Goal: Transaction & Acquisition: Subscribe to service/newsletter

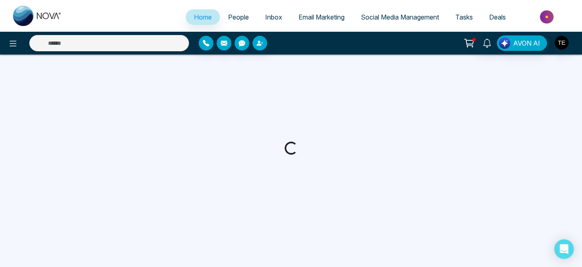
select select "*"
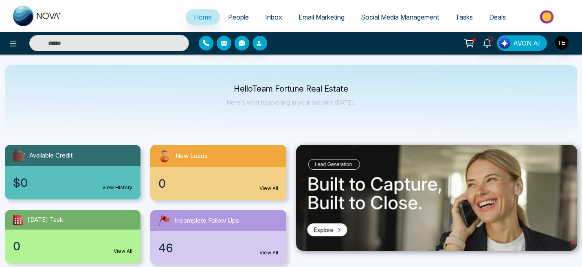
click at [237, 16] on span "People" at bounding box center [238, 17] width 21 height 8
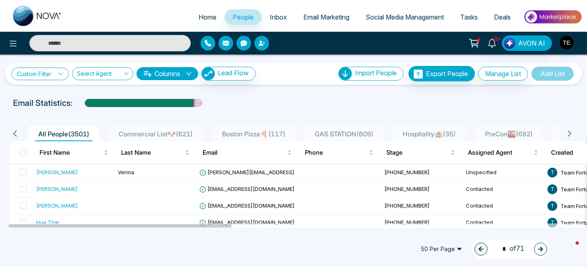
click at [61, 74] on icon at bounding box center [60, 74] width 4 height 2
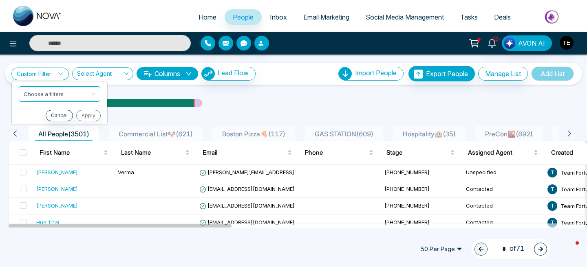
click at [62, 94] on input "search" at bounding box center [57, 93] width 66 height 12
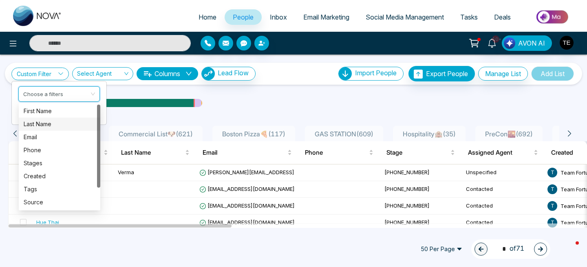
click at [60, 124] on div "Last Name" at bounding box center [60, 124] width 72 height 9
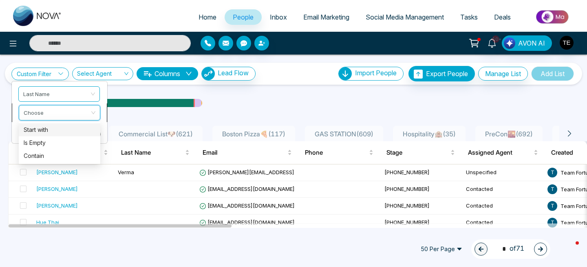
click at [67, 113] on input "search" at bounding box center [57, 112] width 66 height 12
click at [54, 155] on div "Contain" at bounding box center [60, 156] width 72 height 9
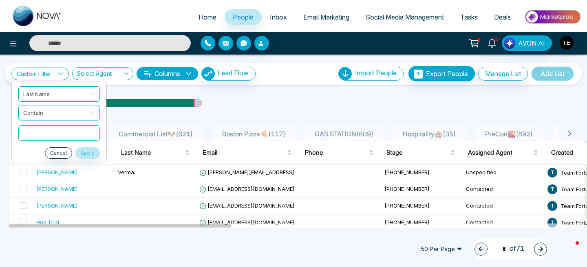
click at [49, 135] on input "text" at bounding box center [59, 133] width 82 height 15
type input "*****"
click at [34, 146] on ul "Last Name Contain ***** Cancel Apply" at bounding box center [58, 122] width 95 height 82
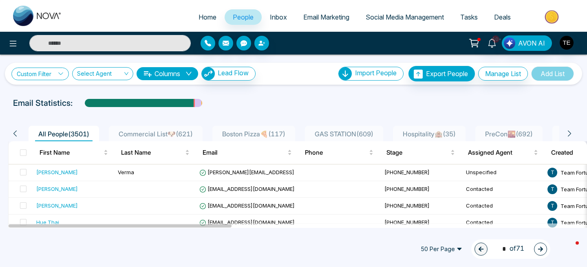
click at [60, 75] on icon at bounding box center [61, 74] width 6 height 6
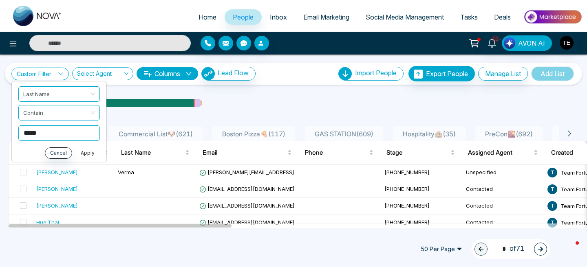
click at [90, 154] on button "Apply" at bounding box center [87, 153] width 24 height 11
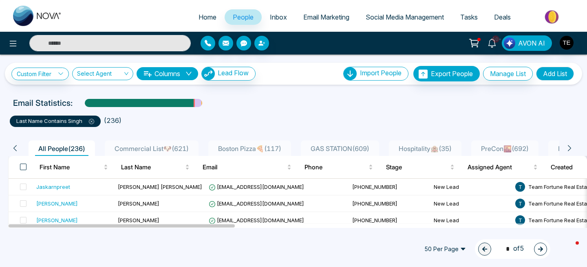
click at [20, 168] on span at bounding box center [23, 167] width 7 height 7
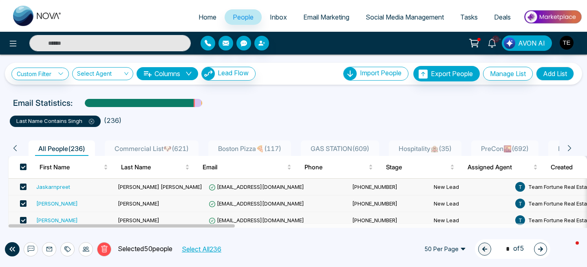
click at [209, 250] on button "Select All 236" at bounding box center [201, 249] width 45 height 11
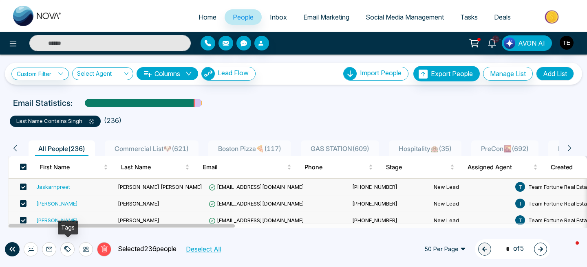
click at [65, 249] on icon at bounding box center [68, 250] width 6 height 6
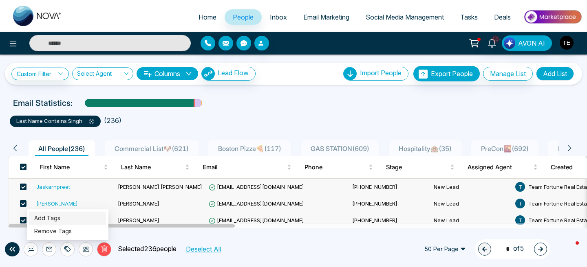
click at [53, 217] on link "Add Tags" at bounding box center [47, 218] width 26 height 7
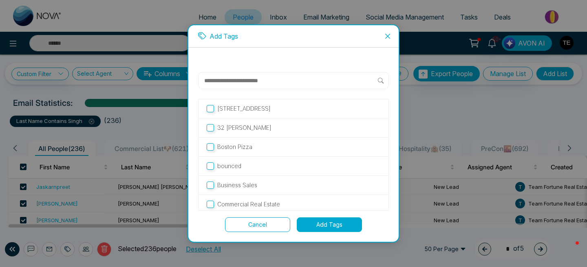
click at [229, 80] on input "text" at bounding box center [290, 81] width 174 height 10
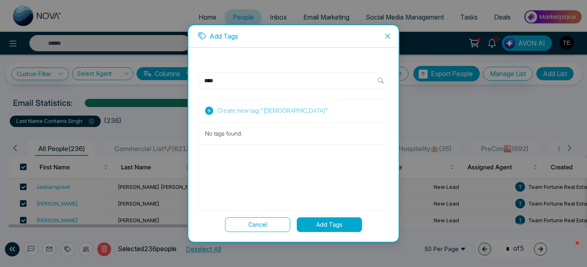
type input "****"
click at [329, 224] on button "Add Tags" at bounding box center [329, 225] width 65 height 15
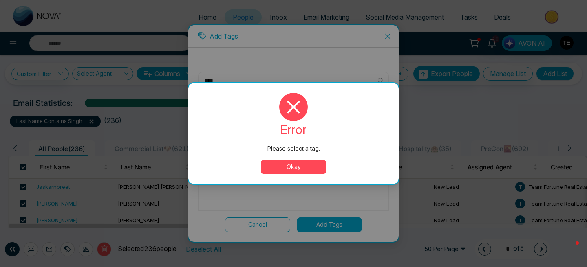
click at [309, 168] on button "Okay" at bounding box center [293, 167] width 65 height 15
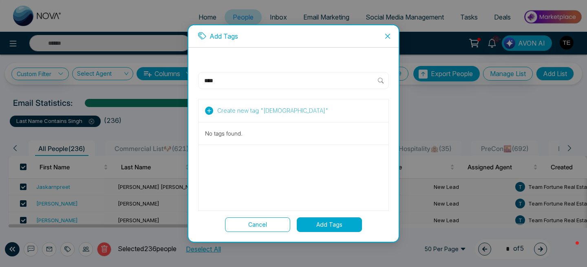
click at [249, 113] on span "Create new tag " [DEMOGRAPHIC_DATA] "" at bounding box center [272, 110] width 111 height 9
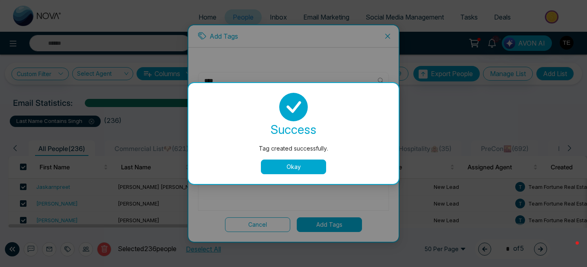
click at [289, 169] on button "Okay" at bounding box center [293, 167] width 65 height 15
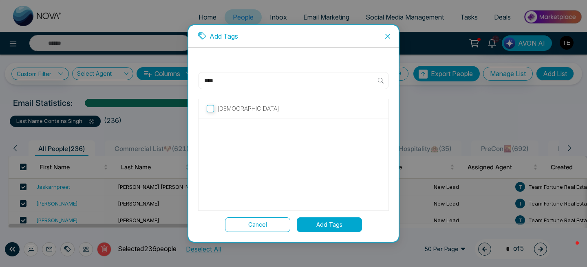
click at [328, 226] on button "Add Tags" at bounding box center [329, 225] width 65 height 15
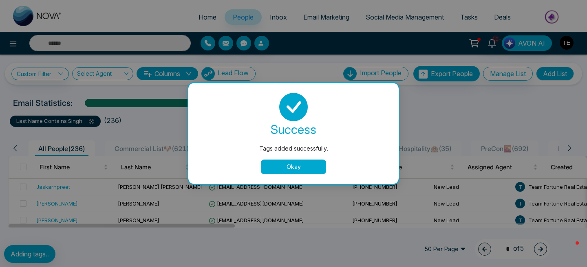
click at [300, 167] on button "Okay" at bounding box center [293, 167] width 65 height 15
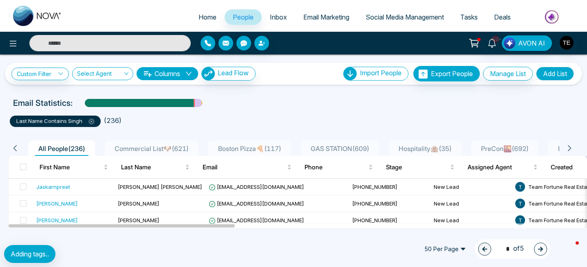
click at [91, 121] on icon at bounding box center [91, 122] width 2 height 2
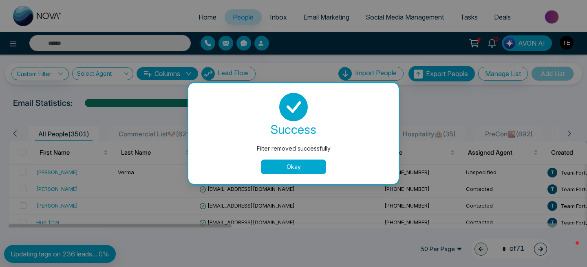
click at [277, 168] on button "Okay" at bounding box center [293, 167] width 65 height 15
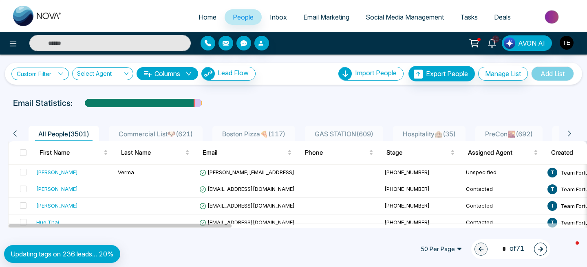
click at [56, 78] on link "Custom Filter" at bounding box center [39, 74] width 57 height 13
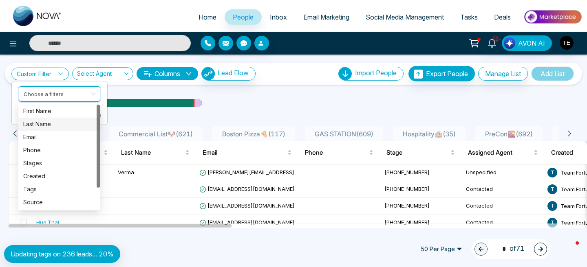
click at [56, 95] on input "search" at bounding box center [57, 93] width 66 height 12
click at [49, 124] on div "Last Name" at bounding box center [60, 124] width 72 height 9
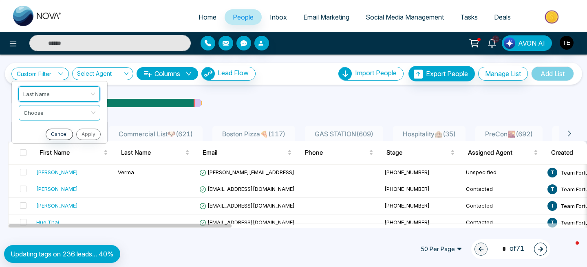
click at [56, 113] on input "search" at bounding box center [57, 112] width 66 height 12
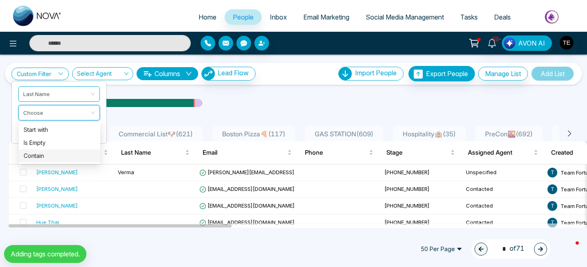
click at [42, 157] on div "Contain" at bounding box center [60, 156] width 72 height 9
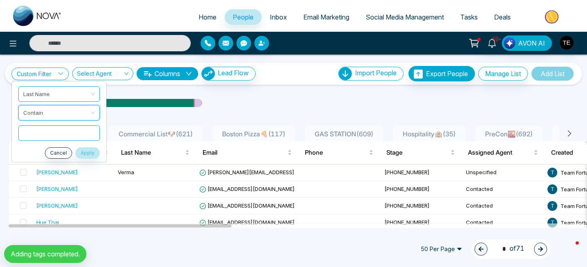
click at [79, 133] on input "text" at bounding box center [59, 133] width 82 height 15
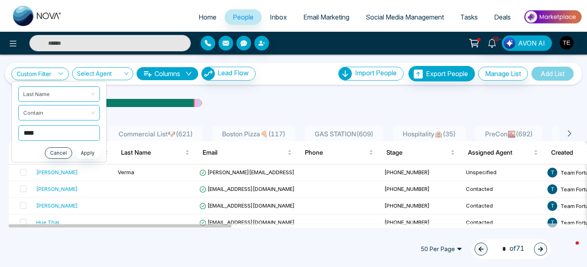
type input "****"
click at [87, 154] on button "Apply" at bounding box center [87, 153] width 24 height 11
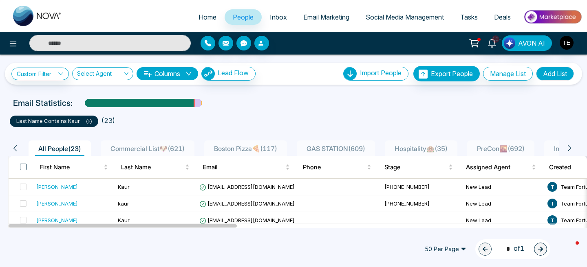
click at [22, 169] on span at bounding box center [23, 167] width 7 height 7
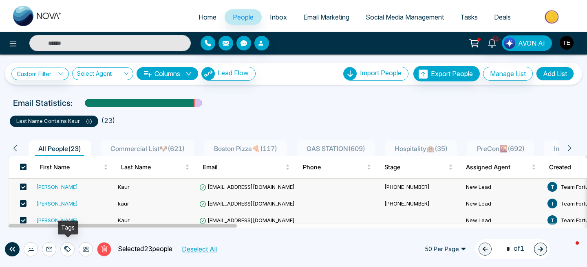
click at [66, 251] on icon at bounding box center [66, 250] width 4 height 6
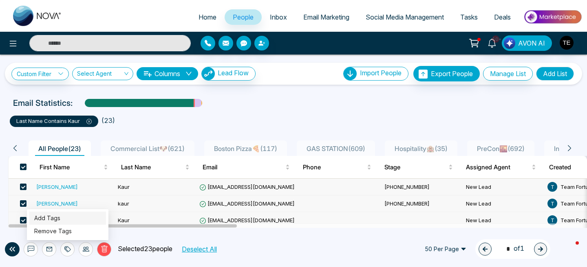
click at [60, 220] on link "Add Tags" at bounding box center [47, 218] width 26 height 7
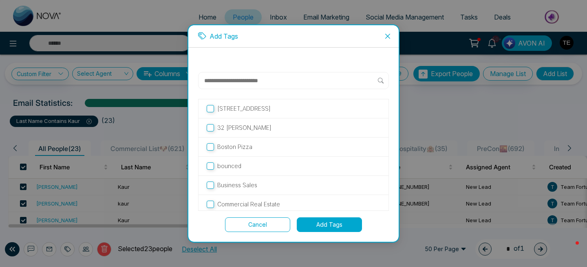
click at [230, 78] on input "text" at bounding box center [290, 81] width 174 height 10
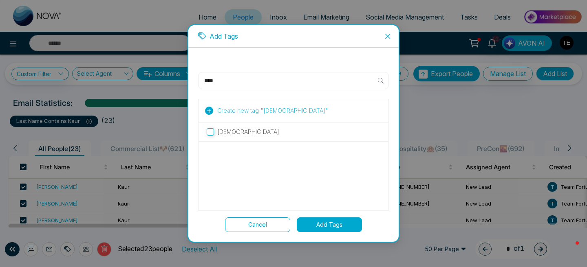
type input "****"
click at [332, 228] on button "Add Tags" at bounding box center [329, 225] width 65 height 15
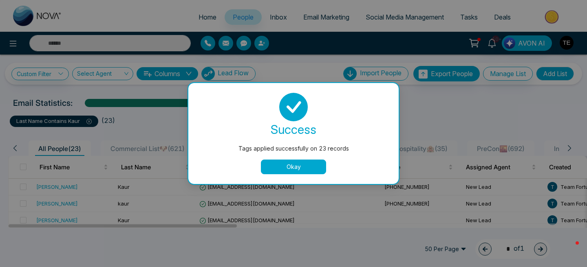
click at [307, 168] on button "Okay" at bounding box center [293, 167] width 65 height 15
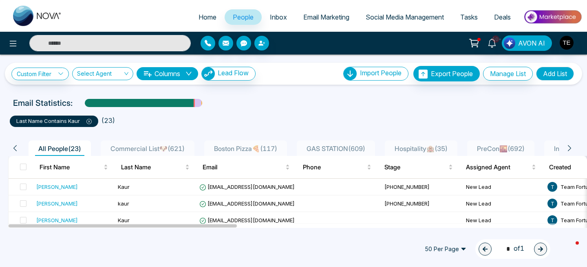
click at [88, 122] on icon at bounding box center [89, 122] width 2 height 2
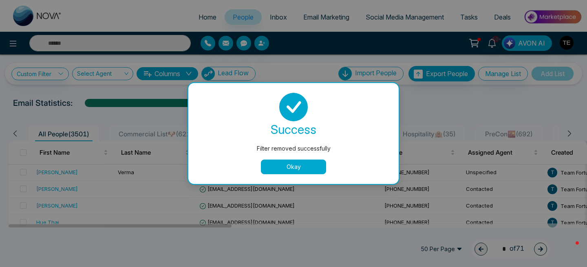
click at [298, 165] on button "Okay" at bounding box center [293, 167] width 65 height 15
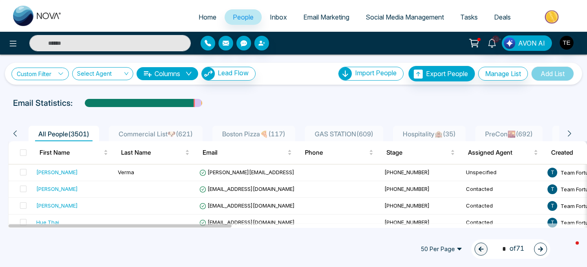
click at [62, 73] on icon at bounding box center [61, 74] width 6 height 6
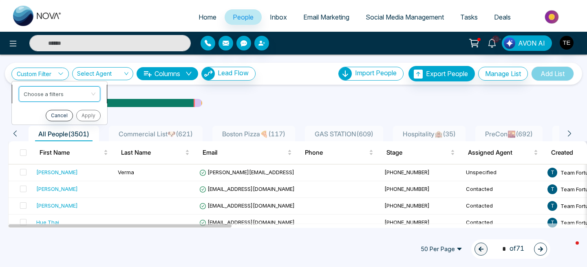
click at [60, 96] on input "search" at bounding box center [57, 93] width 66 height 12
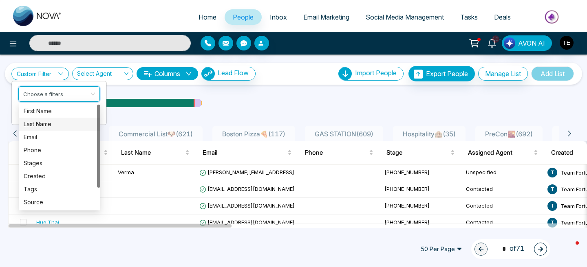
click at [48, 123] on div "Last Name" at bounding box center [60, 124] width 72 height 9
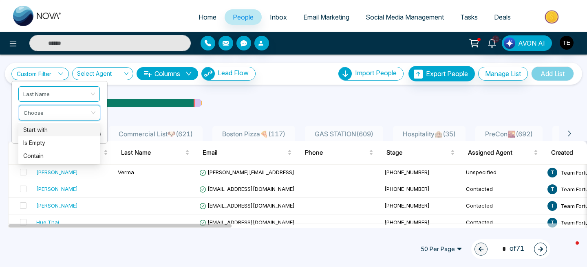
click at [54, 116] on input "search" at bounding box center [57, 112] width 66 height 12
click at [41, 157] on div "Contain" at bounding box center [60, 156] width 72 height 9
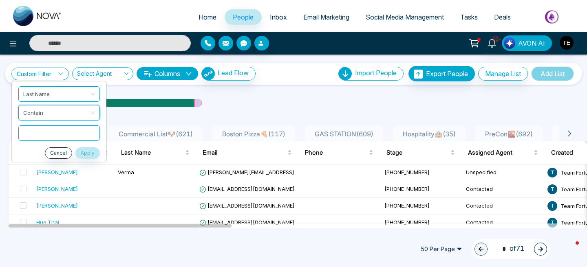
click at [63, 134] on input "text" at bounding box center [59, 133] width 82 height 15
type input "**********"
click at [93, 154] on button "Apply" at bounding box center [87, 153] width 24 height 11
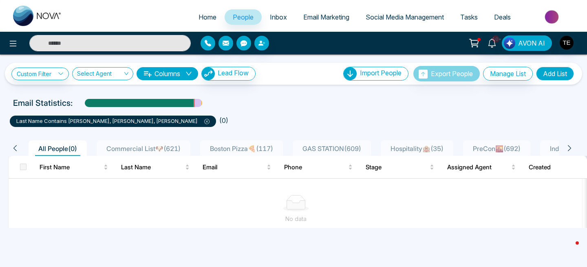
click at [204, 121] on icon at bounding box center [206, 121] width 5 height 5
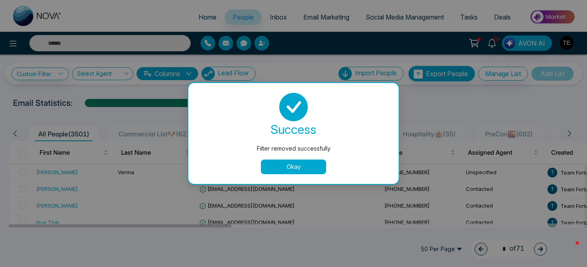
click at [280, 167] on button "Okay" at bounding box center [293, 167] width 65 height 15
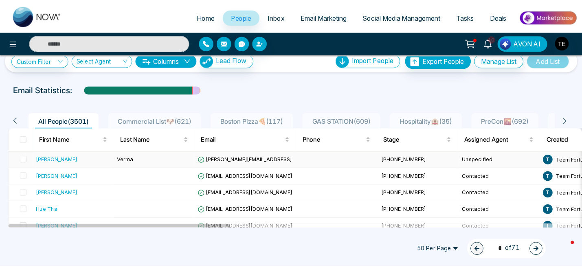
scroll to position [14, 0]
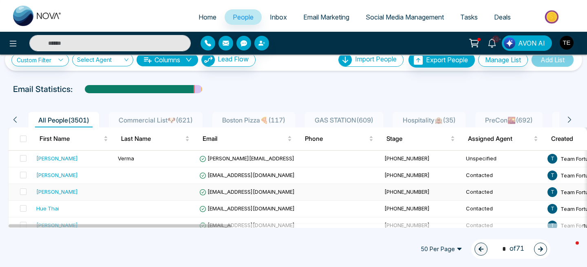
click at [65, 192] on div "[PERSON_NAME]" at bounding box center [57, 192] width 42 height 8
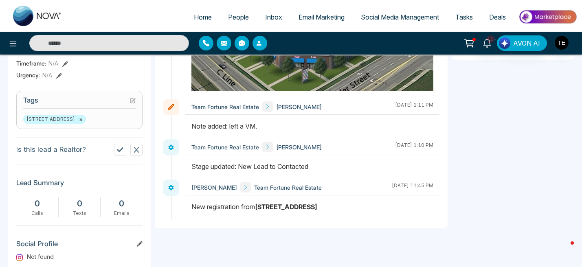
scroll to position [308, 0]
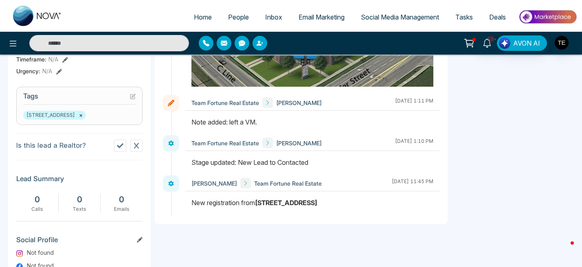
click at [134, 95] on icon at bounding box center [133, 95] width 3 height 3
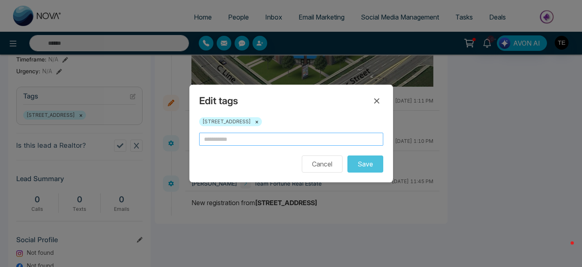
click at [234, 139] on input "text" at bounding box center [291, 139] width 184 height 13
type input "******"
click at [367, 162] on button "Save" at bounding box center [366, 164] width 36 height 17
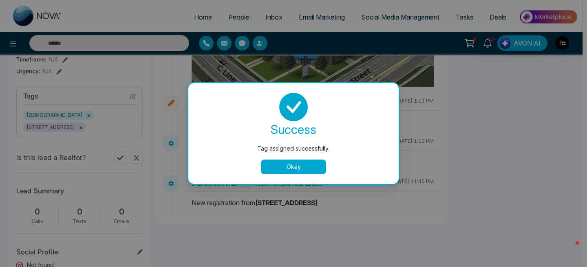
click at [310, 170] on button "Okay" at bounding box center [293, 167] width 65 height 15
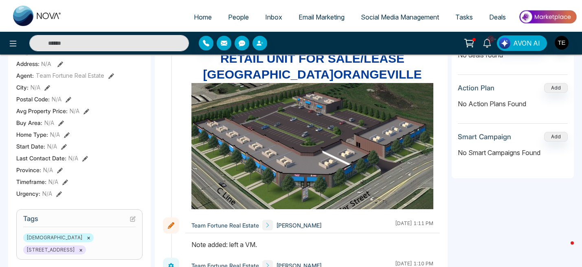
scroll to position [0, 0]
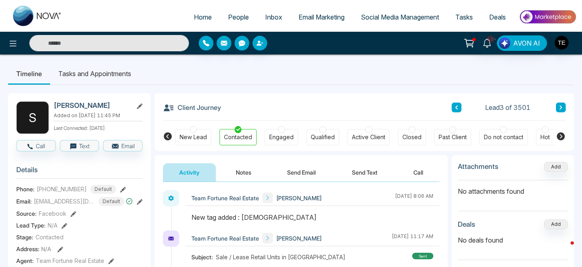
click at [560, 108] on icon at bounding box center [561, 107] width 4 height 5
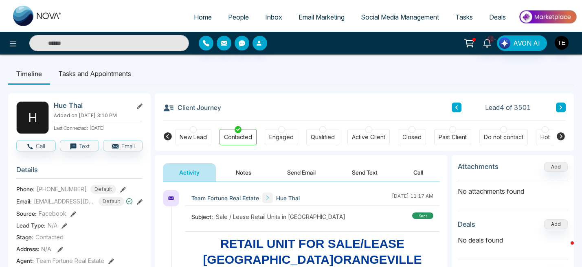
click at [560, 107] on icon at bounding box center [561, 107] width 4 height 5
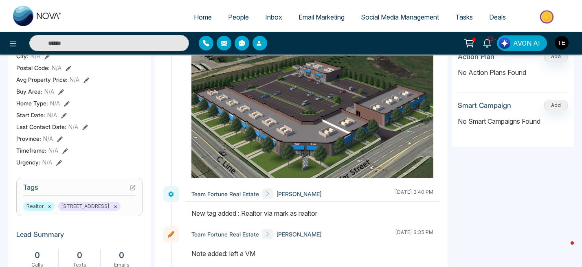
scroll to position [218, 0]
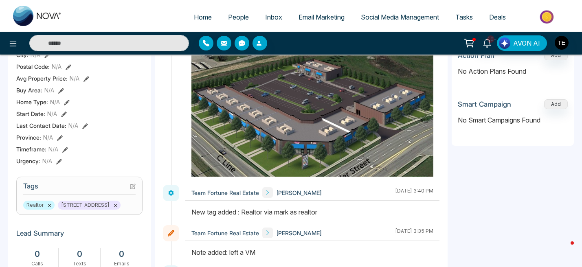
click at [132, 185] on icon at bounding box center [133, 187] width 6 height 6
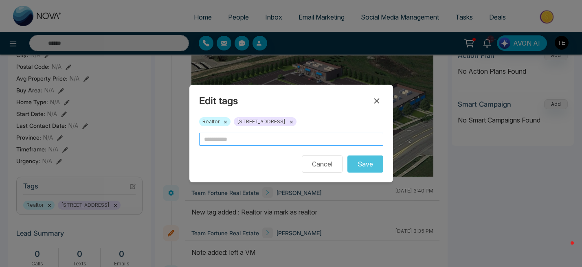
click at [217, 141] on input "text" at bounding box center [291, 139] width 184 height 13
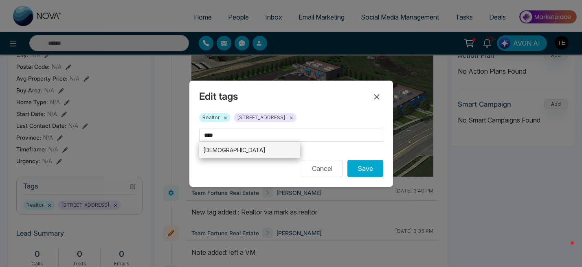
click at [217, 152] on li "[DEMOGRAPHIC_DATA]" at bounding box center [249, 150] width 101 height 17
type input "****"
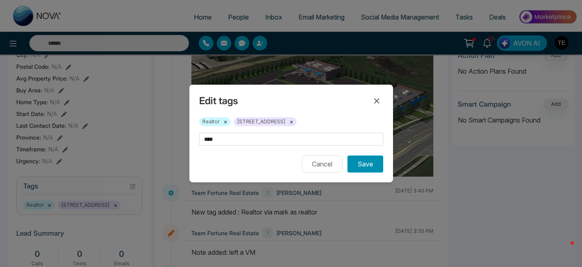
click at [367, 165] on button "Save" at bounding box center [366, 164] width 36 height 17
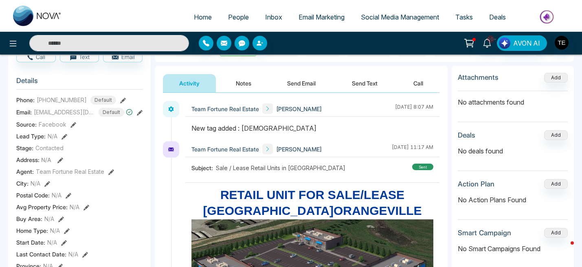
scroll to position [0, 0]
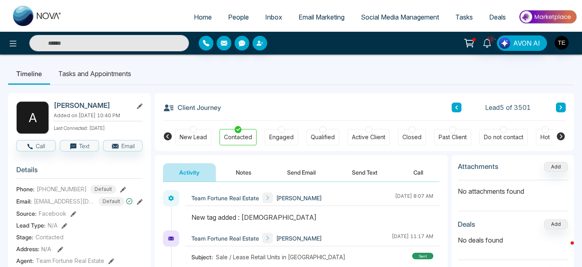
click at [562, 108] on icon at bounding box center [561, 108] width 2 height 4
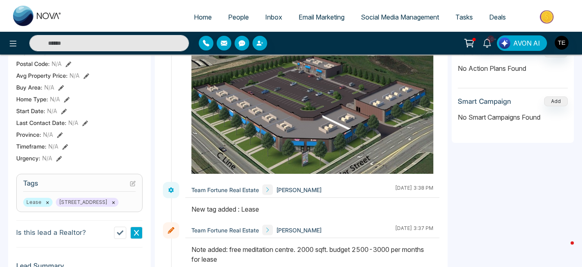
scroll to position [221, 0]
click at [132, 184] on icon at bounding box center [133, 183] width 3 height 3
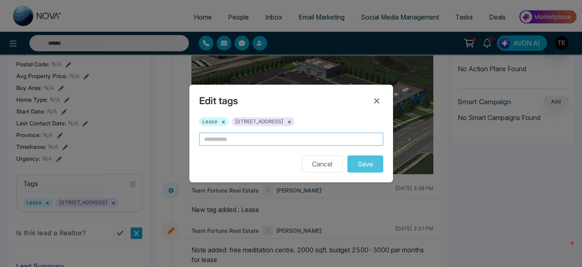
click at [240, 140] on input "text" at bounding box center [291, 139] width 184 height 13
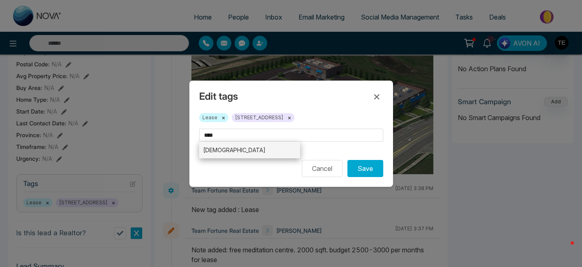
click at [239, 151] on li "[DEMOGRAPHIC_DATA]" at bounding box center [249, 150] width 101 height 17
type input "****"
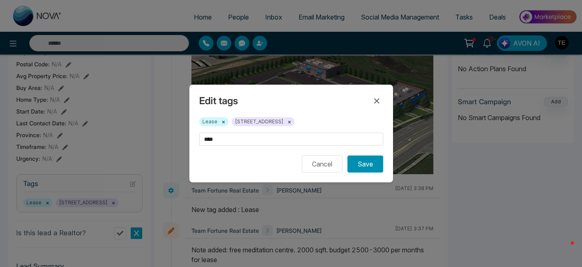
click at [368, 166] on button "Save" at bounding box center [366, 164] width 36 height 17
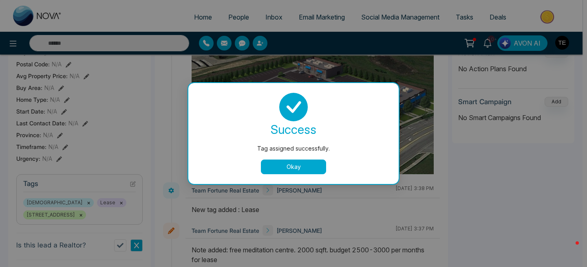
click at [318, 165] on button "Okay" at bounding box center [293, 167] width 65 height 15
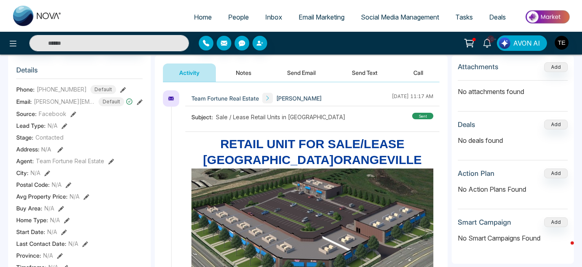
scroll to position [0, 0]
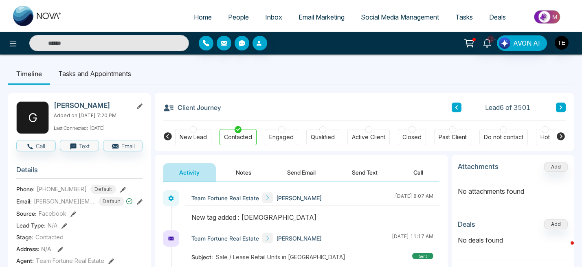
click at [562, 110] on icon at bounding box center [561, 107] width 4 height 5
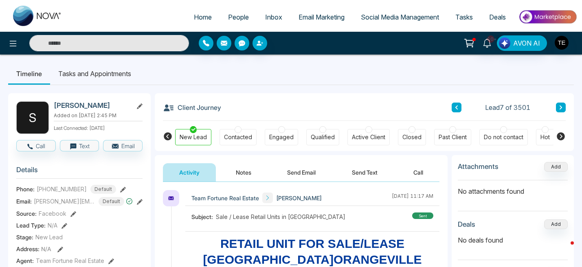
click at [562, 110] on icon at bounding box center [561, 107] width 4 height 5
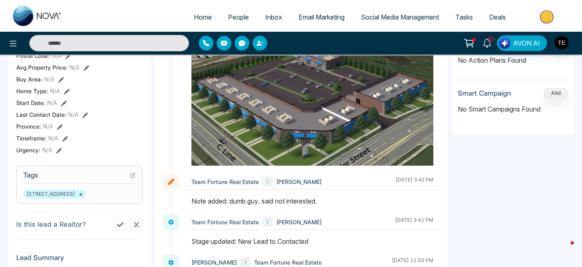
scroll to position [232, 0]
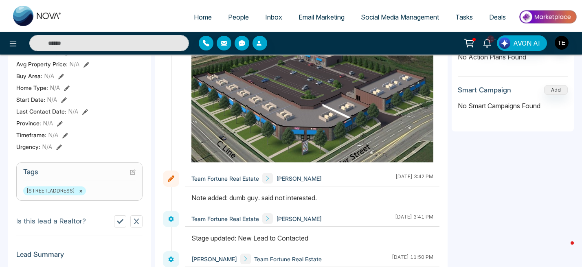
click at [132, 172] on icon at bounding box center [133, 171] width 3 height 3
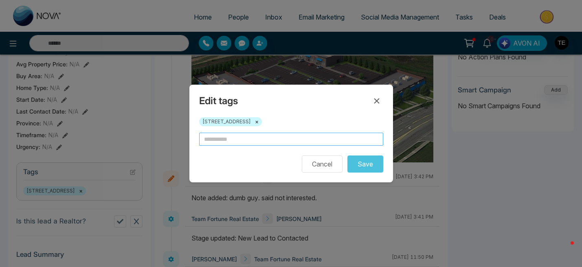
click at [238, 141] on input "text" at bounding box center [291, 139] width 184 height 13
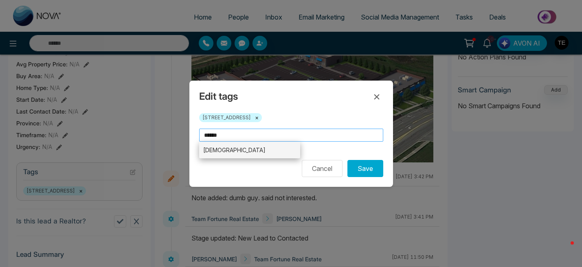
type input "******"
click at [241, 154] on li "[DEMOGRAPHIC_DATA]" at bounding box center [249, 150] width 101 height 17
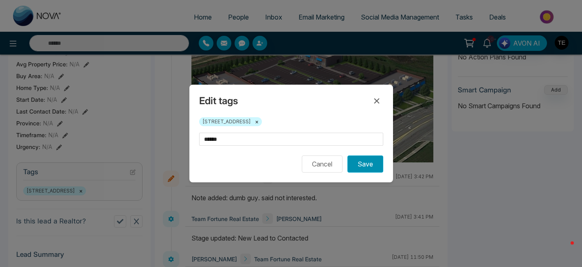
click at [368, 166] on button "Save" at bounding box center [366, 164] width 36 height 17
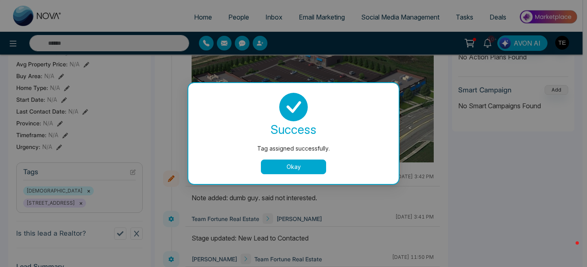
click at [321, 166] on button "Okay" at bounding box center [293, 167] width 65 height 15
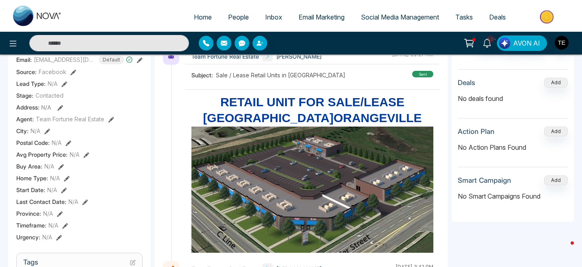
scroll to position [0, 0]
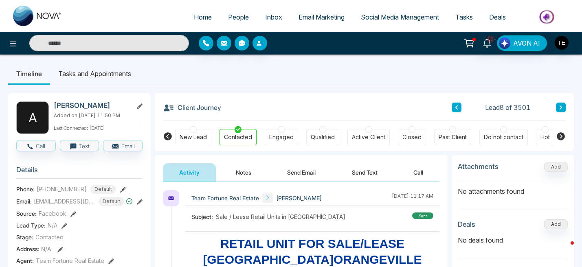
click at [560, 108] on icon at bounding box center [561, 107] width 4 height 5
click at [560, 107] on icon at bounding box center [561, 107] width 4 height 5
click at [455, 110] on icon at bounding box center [457, 107] width 4 height 5
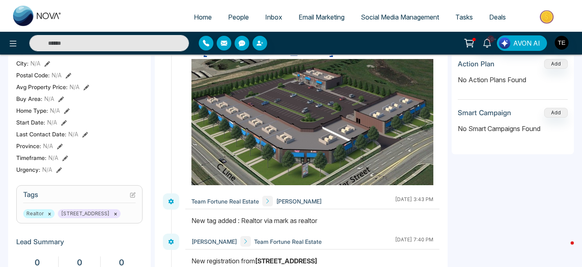
scroll to position [211, 0]
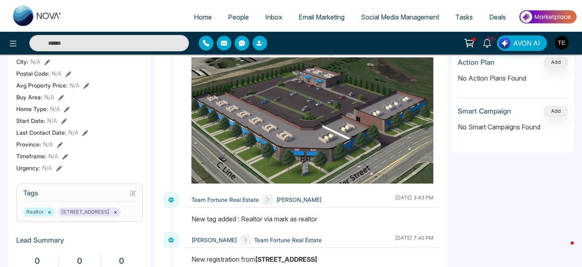
click at [132, 192] on icon at bounding box center [133, 192] width 3 height 3
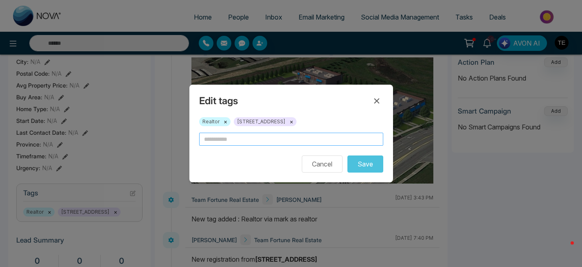
click at [258, 143] on input "text" at bounding box center [291, 139] width 184 height 13
type input "*****"
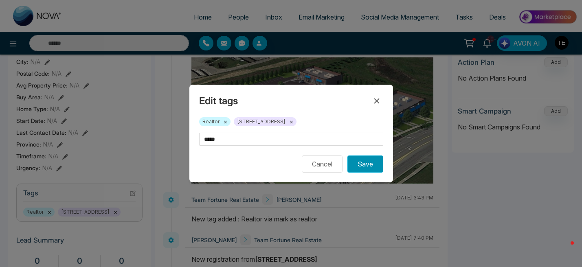
click at [364, 163] on button "Save" at bounding box center [366, 164] width 36 height 17
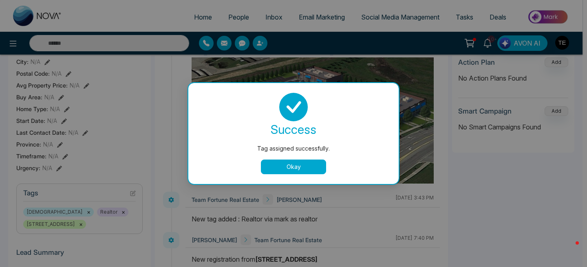
click at [302, 163] on button "Okay" at bounding box center [293, 167] width 65 height 15
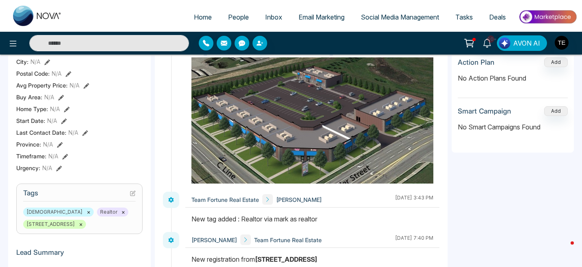
scroll to position [0, 0]
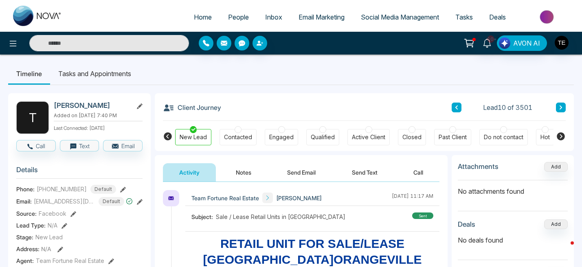
click at [561, 108] on icon at bounding box center [561, 108] width 2 height 4
click at [236, 16] on span "People" at bounding box center [238, 17] width 21 height 8
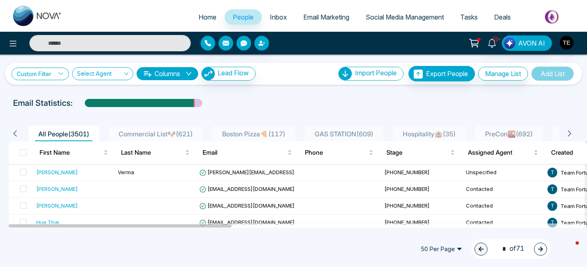
click at [60, 75] on icon at bounding box center [61, 74] width 6 height 6
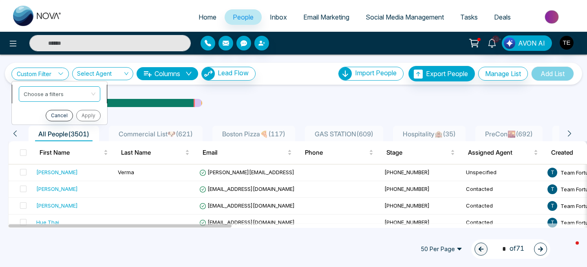
click at [57, 93] on input "search" at bounding box center [57, 93] width 66 height 12
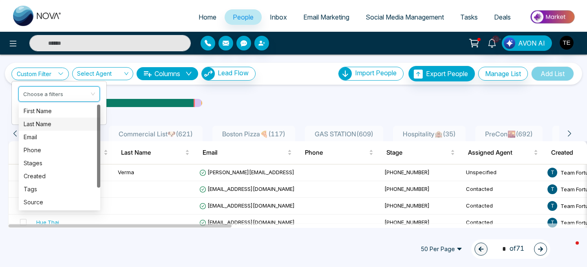
click at [47, 124] on div "Last Name" at bounding box center [60, 124] width 72 height 9
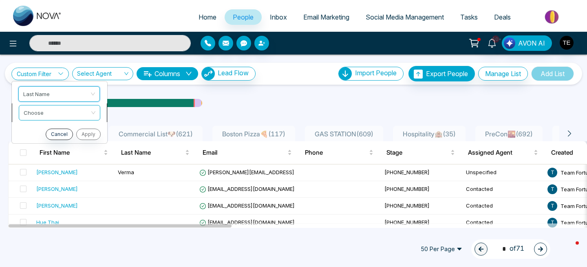
click at [54, 116] on input "search" at bounding box center [57, 112] width 66 height 12
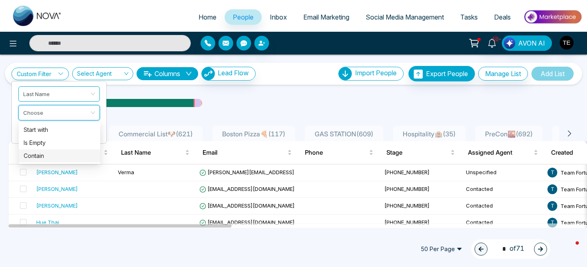
click at [38, 157] on div "Contain" at bounding box center [60, 156] width 72 height 9
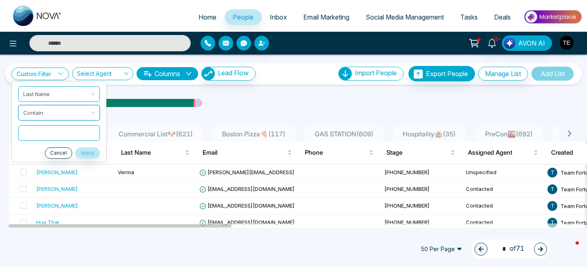
click at [54, 137] on input "text" at bounding box center [59, 133] width 82 height 15
type input "*****"
click at [87, 153] on button "Apply" at bounding box center [87, 153] width 24 height 11
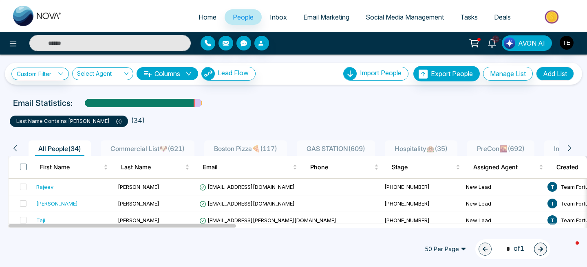
click at [22, 169] on span at bounding box center [23, 167] width 7 height 7
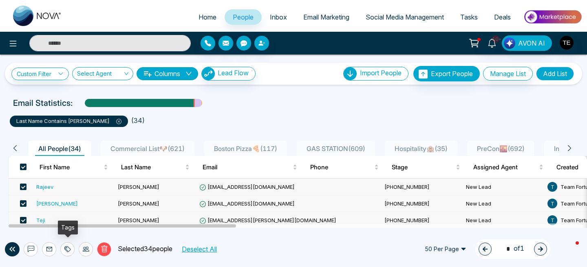
click at [68, 251] on icon at bounding box center [68, 250] width 6 height 6
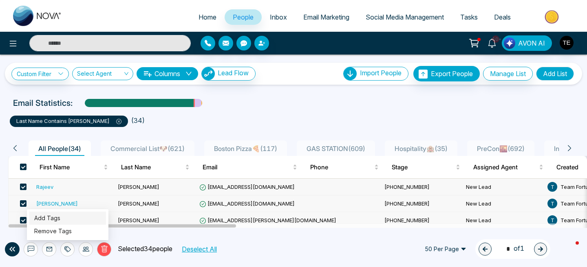
click at [60, 218] on link "Add Tags" at bounding box center [47, 218] width 26 height 7
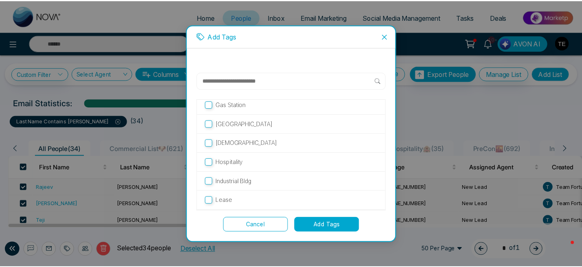
scroll to position [158, 0]
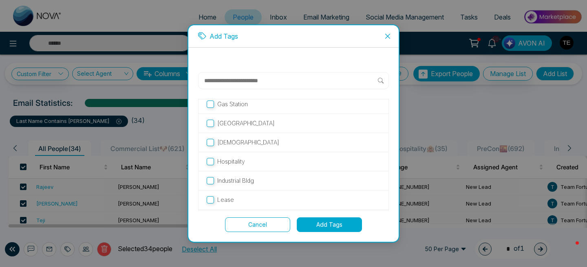
click at [229, 143] on p "[DEMOGRAPHIC_DATA]" at bounding box center [248, 142] width 62 height 9
click at [330, 226] on button "Add Tags" at bounding box center [329, 225] width 65 height 15
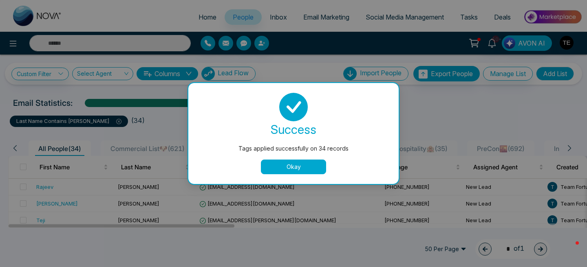
click at [307, 167] on button "Okay" at bounding box center [293, 167] width 65 height 15
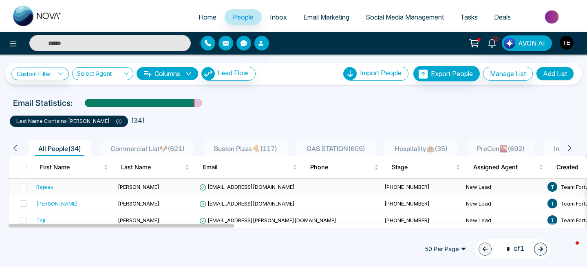
click at [46, 187] on div "Rajeev" at bounding box center [44, 187] width 17 height 8
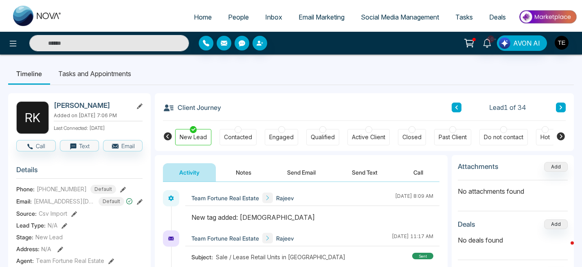
click at [235, 16] on span "People" at bounding box center [238, 17] width 21 height 8
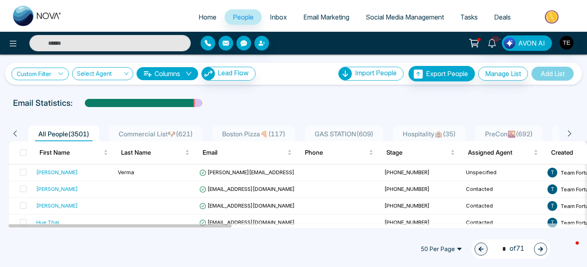
click at [46, 75] on link "Custom Filter" at bounding box center [39, 74] width 57 height 13
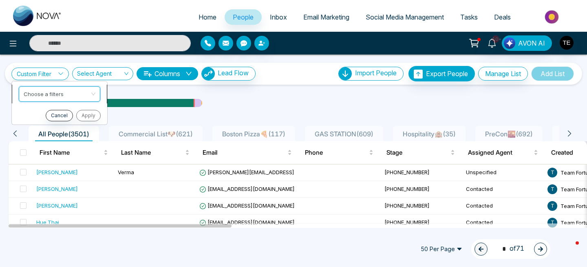
click at [46, 95] on input "search" at bounding box center [57, 93] width 66 height 12
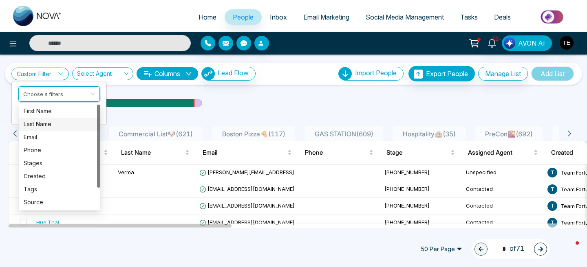
click at [42, 124] on div "Last Name" at bounding box center [60, 124] width 72 height 9
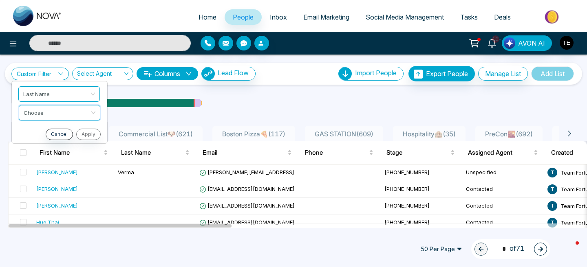
click at [52, 114] on input "search" at bounding box center [57, 112] width 66 height 12
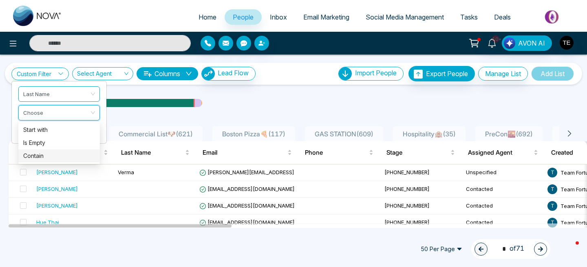
click at [47, 157] on div "Contain" at bounding box center [59, 156] width 72 height 9
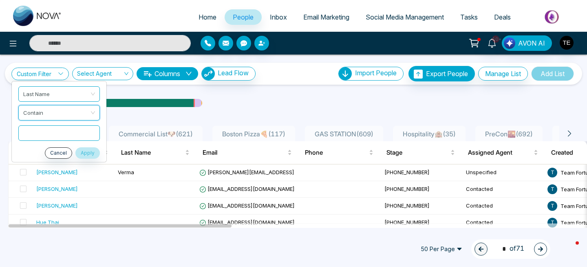
click at [70, 134] on input "text" at bounding box center [59, 133] width 82 height 15
type input "*****"
click at [92, 154] on button "Apply" at bounding box center [87, 153] width 24 height 11
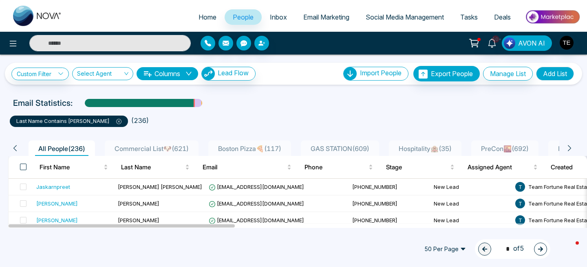
click at [22, 166] on span at bounding box center [23, 167] width 7 height 7
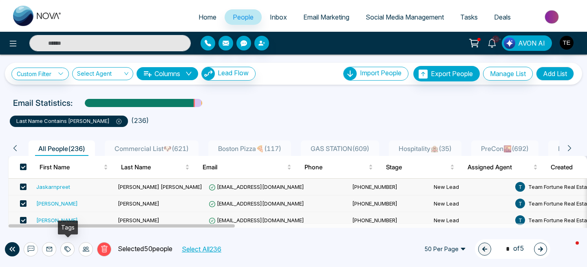
click at [66, 249] on icon at bounding box center [67, 249] width 7 height 7
click at [53, 217] on link "Add Tags" at bounding box center [47, 218] width 26 height 7
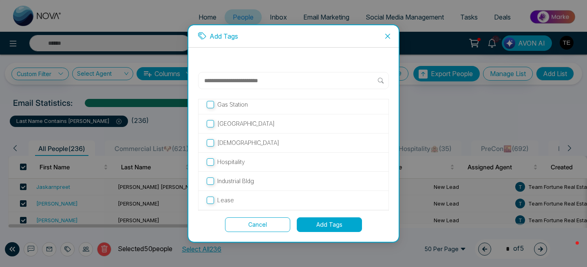
scroll to position [349, 0]
click at [227, 166] on p "[DEMOGRAPHIC_DATA]" at bounding box center [248, 162] width 62 height 9
click at [322, 226] on button "Add Tags" at bounding box center [329, 225] width 65 height 15
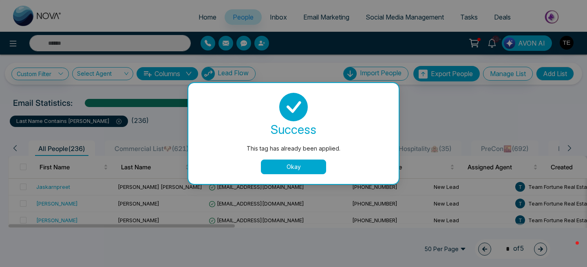
click at [303, 169] on button "Okay" at bounding box center [293, 167] width 65 height 15
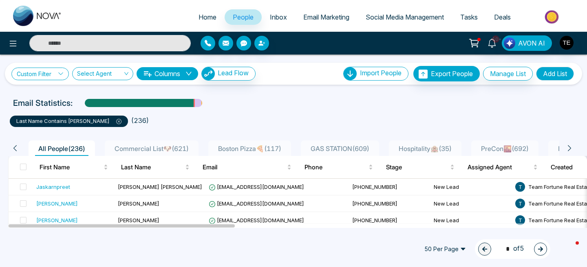
click at [62, 75] on icon at bounding box center [61, 74] width 6 height 6
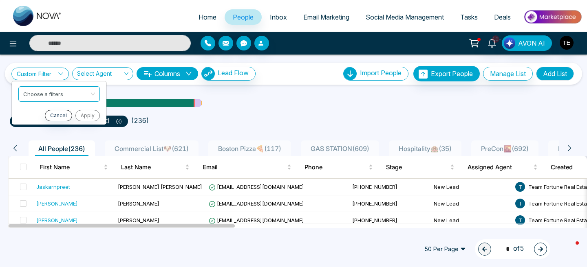
click at [150, 119] on ul "last name contains [PERSON_NAME] ( 236 )" at bounding box center [293, 120] width 567 height 15
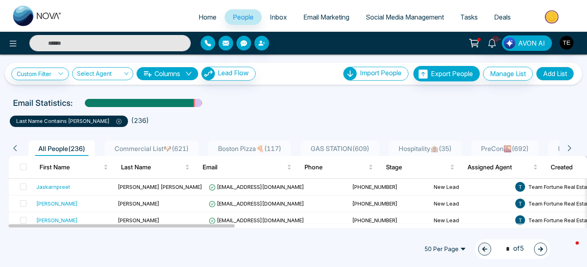
click at [116, 120] on icon at bounding box center [118, 121] width 5 height 5
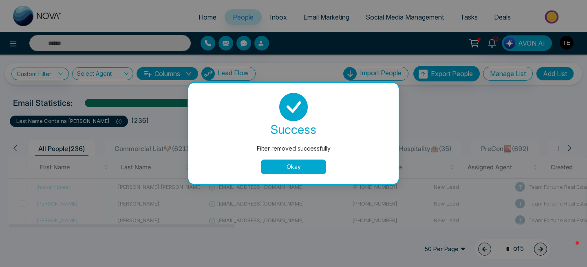
click at [278, 170] on button "Okay" at bounding box center [293, 167] width 65 height 15
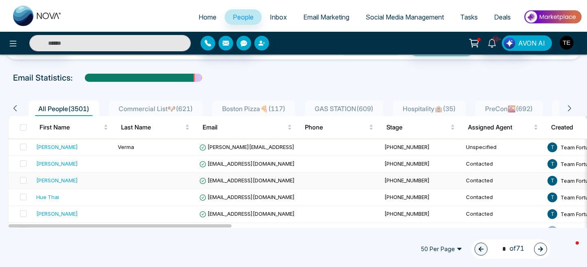
scroll to position [0, 0]
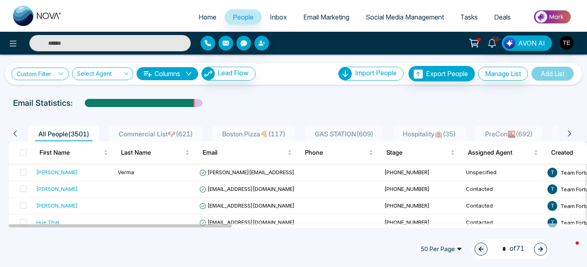
click at [62, 73] on icon at bounding box center [61, 74] width 6 height 6
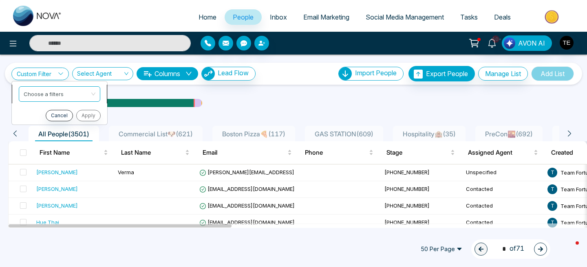
click at [58, 92] on input "search" at bounding box center [57, 93] width 66 height 12
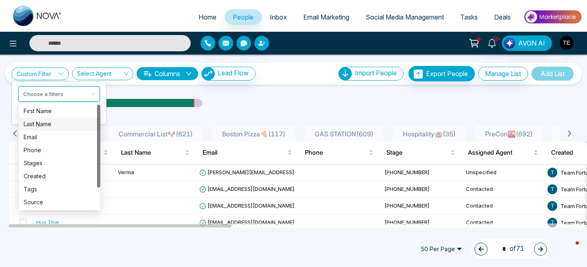
click at [46, 123] on div "Last Name" at bounding box center [60, 124] width 72 height 9
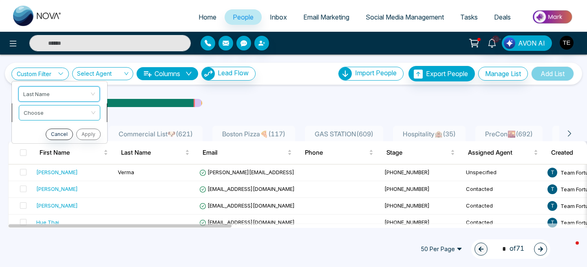
click at [49, 113] on input "search" at bounding box center [57, 112] width 66 height 12
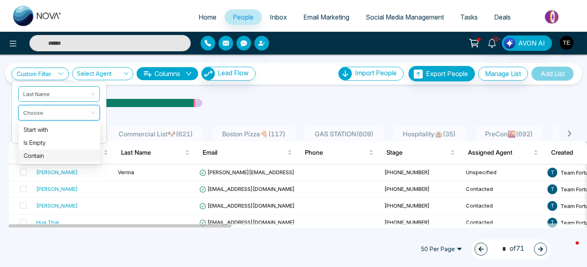
click at [42, 155] on div "Contain" at bounding box center [60, 156] width 72 height 9
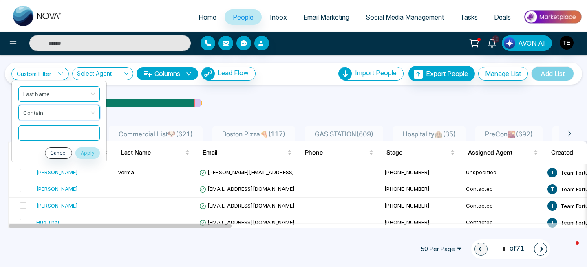
click at [45, 133] on input "text" at bounding box center [59, 133] width 82 height 15
type input "*****"
click at [90, 156] on button "Apply" at bounding box center [87, 153] width 24 height 11
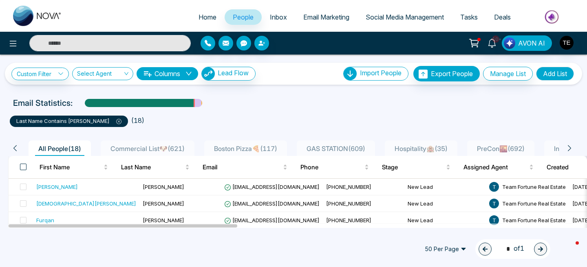
click at [22, 167] on span at bounding box center [23, 167] width 7 height 7
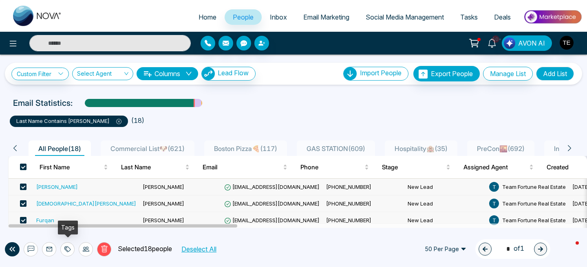
click at [66, 251] on icon at bounding box center [66, 250] width 4 height 6
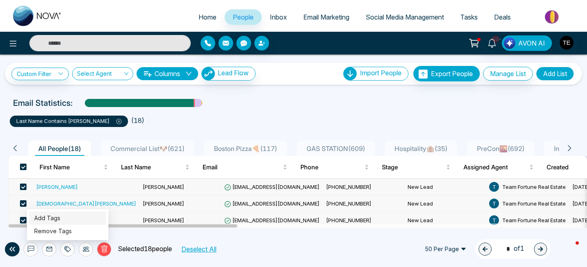
click at [60, 221] on link "Add Tags" at bounding box center [47, 218] width 26 height 7
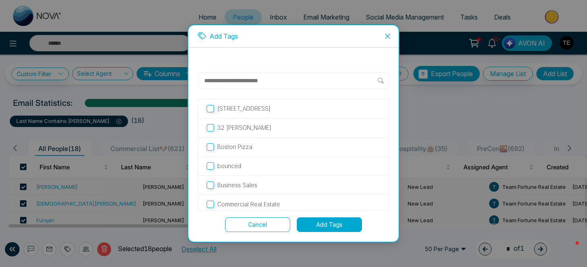
click at [262, 81] on input "text" at bounding box center [290, 81] width 174 height 10
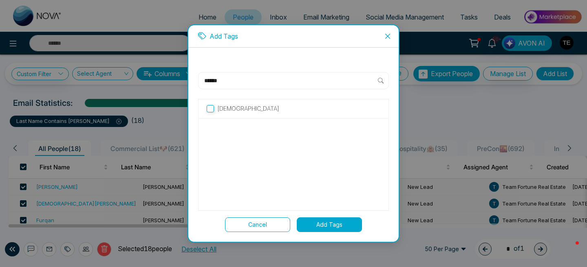
type input "******"
click at [232, 110] on p "[DEMOGRAPHIC_DATA]" at bounding box center [248, 108] width 62 height 9
click at [338, 227] on button "Add Tags" at bounding box center [329, 225] width 65 height 15
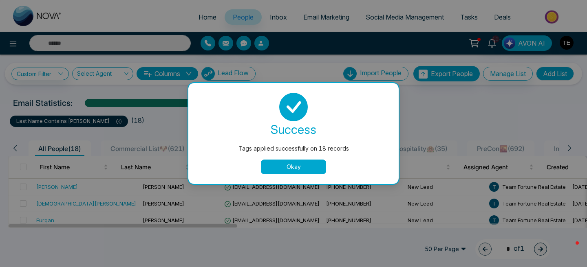
click at [310, 170] on button "Okay" at bounding box center [293, 167] width 65 height 15
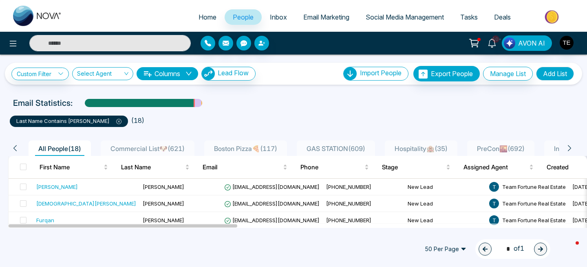
click at [116, 122] on icon at bounding box center [118, 121] width 5 height 5
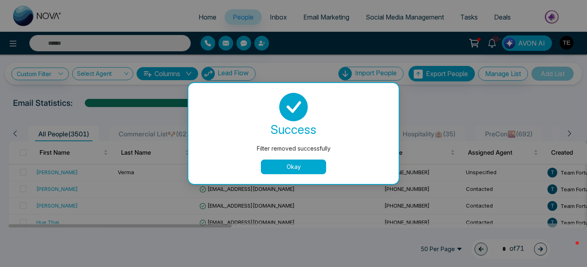
click at [278, 165] on button "Okay" at bounding box center [293, 167] width 65 height 15
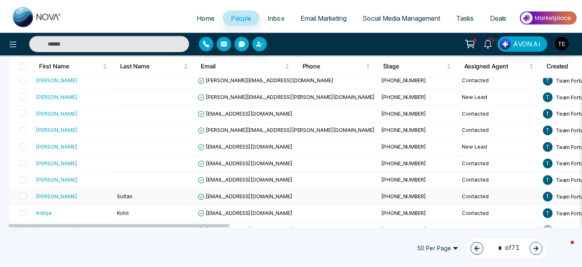
scroll to position [176, 0]
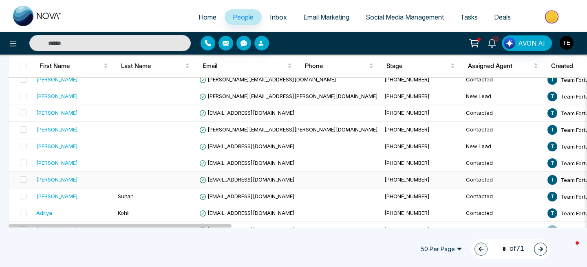
click at [71, 183] on div "[PERSON_NAME]" at bounding box center [57, 180] width 42 height 8
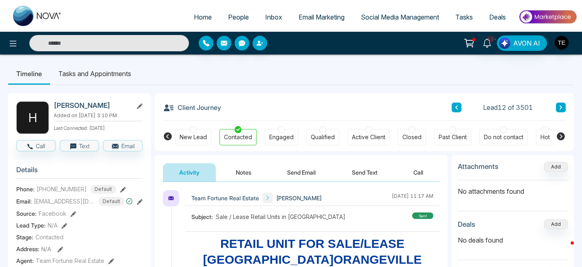
click at [230, 16] on span "People" at bounding box center [238, 17] width 21 height 8
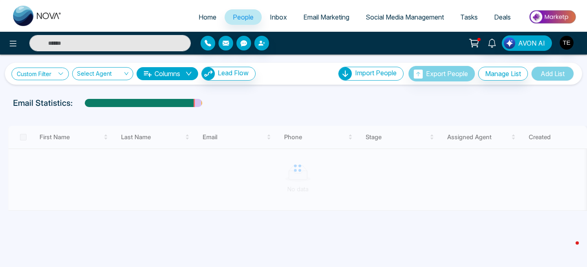
click at [60, 74] on icon at bounding box center [61, 74] width 6 height 6
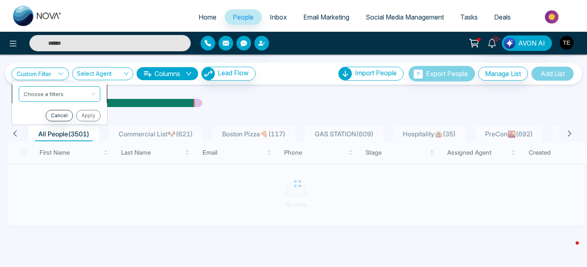
click at [60, 95] on input "search" at bounding box center [57, 93] width 66 height 12
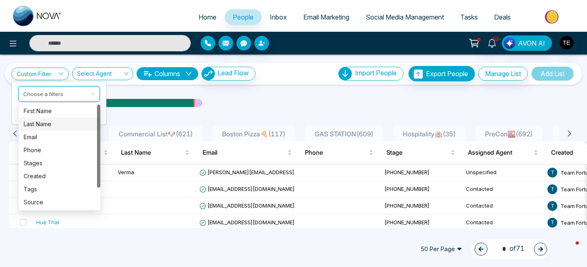
click at [50, 123] on div "Last Name" at bounding box center [60, 124] width 72 height 9
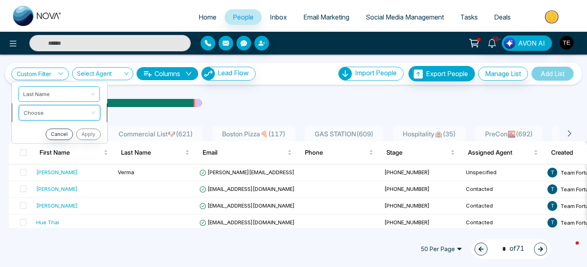
click at [52, 117] on input "search" at bounding box center [57, 112] width 66 height 12
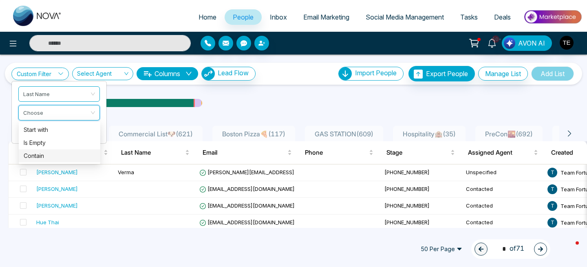
click at [43, 154] on div "Contain" at bounding box center [60, 156] width 72 height 9
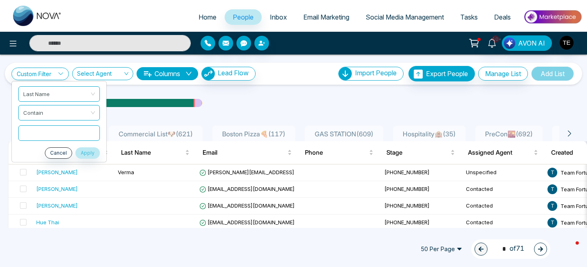
click at [50, 132] on input "text" at bounding box center [59, 133] width 82 height 15
type input "*****"
click at [91, 154] on button "Apply" at bounding box center [87, 153] width 24 height 11
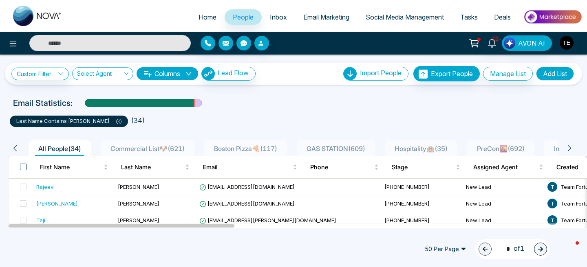
click at [22, 169] on span at bounding box center [23, 167] width 7 height 7
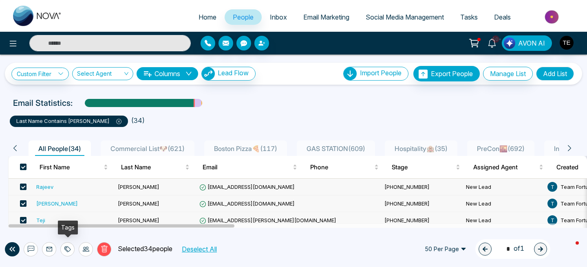
click at [65, 250] on icon at bounding box center [66, 250] width 4 height 6
click at [58, 218] on link "Add Tags" at bounding box center [47, 218] width 26 height 7
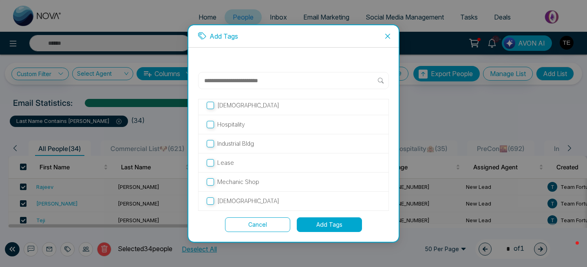
scroll to position [185, 0]
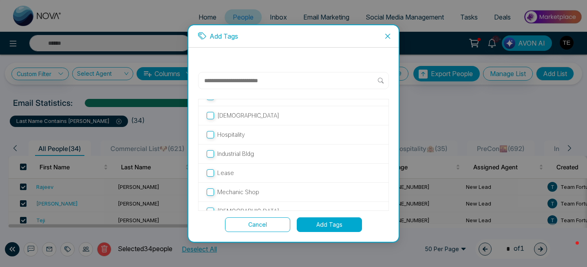
click at [228, 118] on p "[DEMOGRAPHIC_DATA]" at bounding box center [248, 115] width 62 height 9
click at [327, 225] on button "Add Tags" at bounding box center [329, 225] width 65 height 15
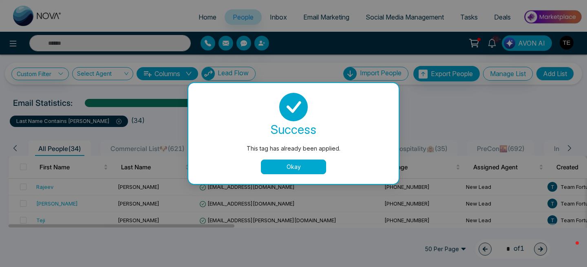
click at [311, 169] on button "Okay" at bounding box center [293, 167] width 65 height 15
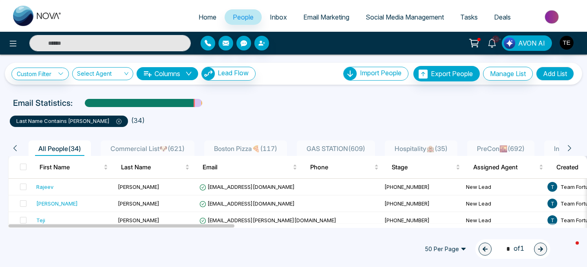
click at [118, 122] on icon at bounding box center [119, 122] width 2 height 2
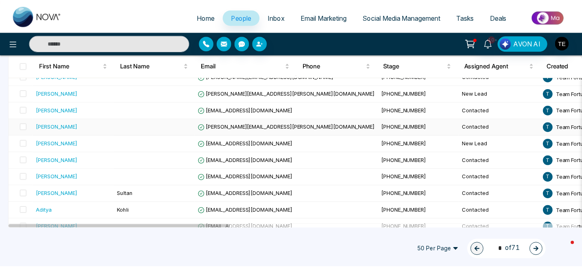
scroll to position [180, 0]
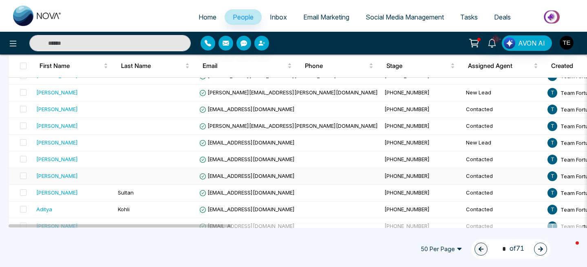
click at [54, 176] on div "[PERSON_NAME]" at bounding box center [57, 176] width 42 height 8
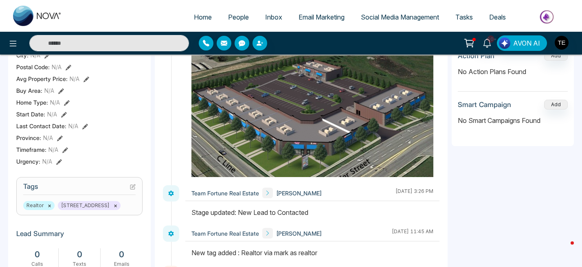
scroll to position [218, 0]
click at [132, 187] on icon at bounding box center [133, 185] width 3 height 3
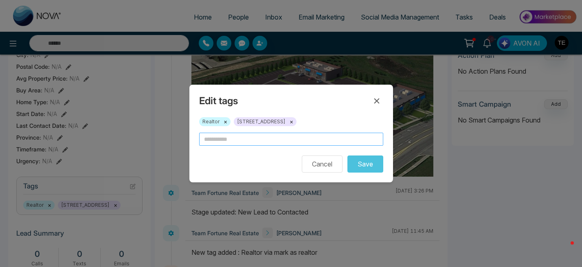
click at [213, 143] on input "text" at bounding box center [291, 139] width 184 height 13
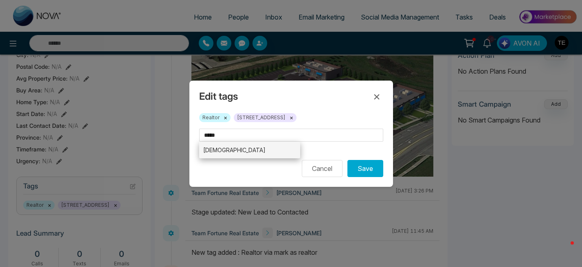
click at [219, 151] on li "[DEMOGRAPHIC_DATA]" at bounding box center [249, 150] width 101 height 17
type input "*****"
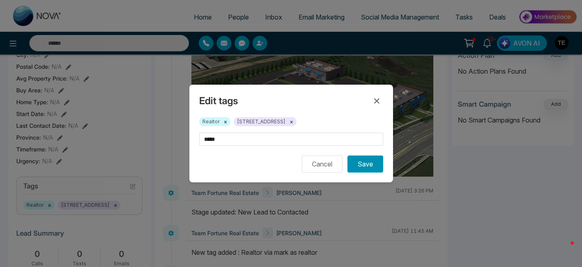
click at [366, 165] on button "Save" at bounding box center [366, 164] width 36 height 17
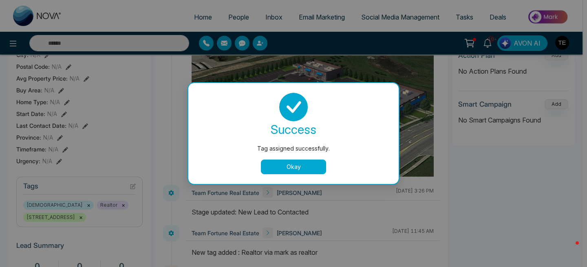
click at [305, 170] on button "Okay" at bounding box center [293, 167] width 65 height 15
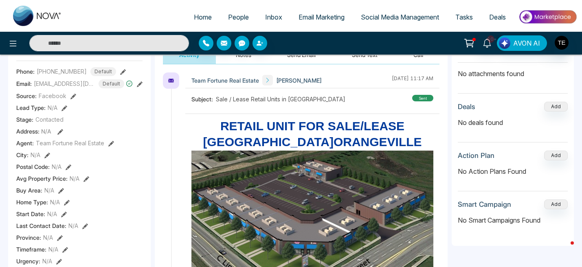
scroll to position [0, 0]
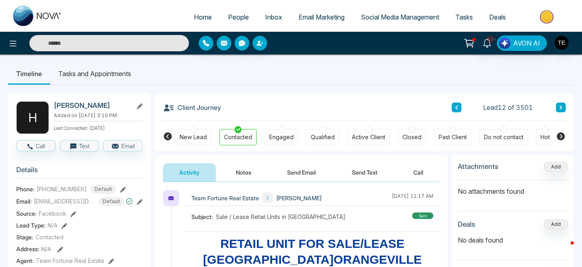
click at [561, 109] on icon at bounding box center [561, 108] width 2 height 4
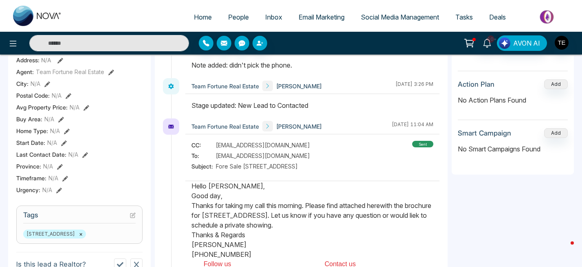
scroll to position [190, 0]
click at [133, 214] on icon at bounding box center [133, 214] width 3 height 3
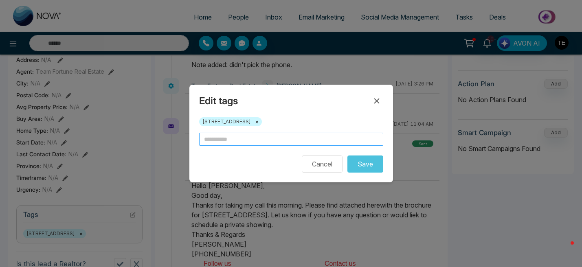
click at [223, 140] on input "text" at bounding box center [291, 139] width 184 height 13
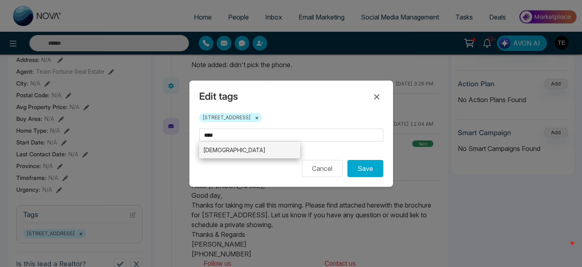
click at [221, 149] on li "[DEMOGRAPHIC_DATA]" at bounding box center [249, 150] width 101 height 17
type input "******"
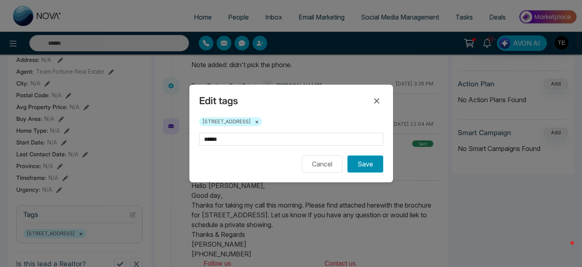
click at [366, 162] on button "Save" at bounding box center [366, 164] width 36 height 17
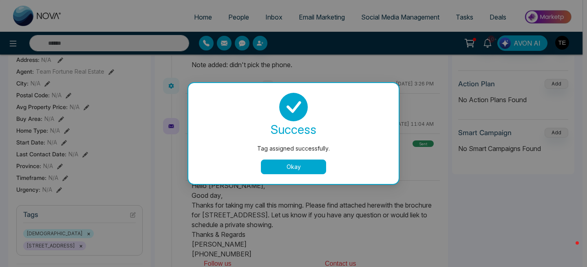
click at [313, 164] on button "Okay" at bounding box center [293, 167] width 65 height 15
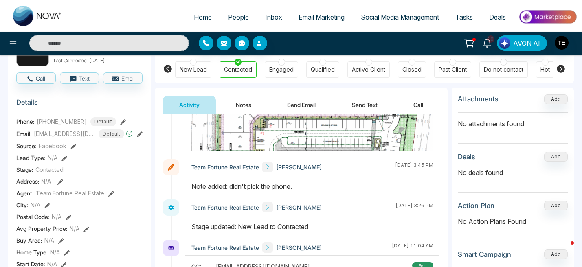
scroll to position [0, 0]
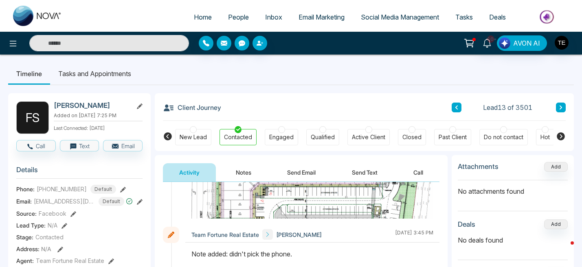
click at [561, 108] on icon at bounding box center [561, 108] width 2 height 4
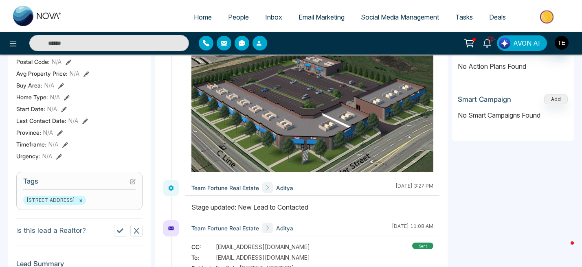
scroll to position [226, 0]
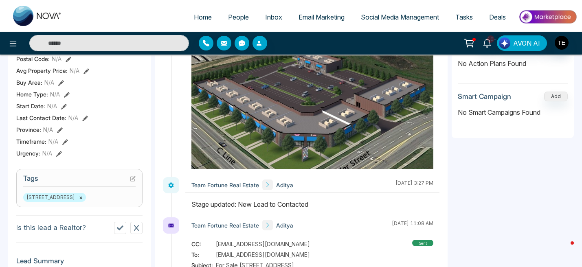
click at [133, 178] on icon at bounding box center [133, 179] width 6 height 6
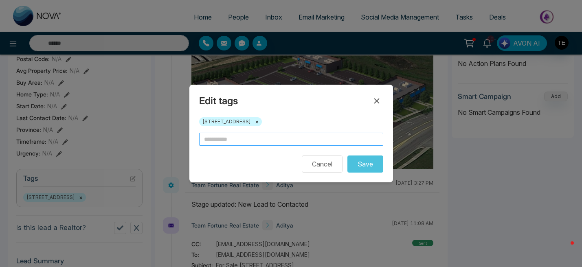
click at [218, 140] on input "text" at bounding box center [291, 139] width 184 height 13
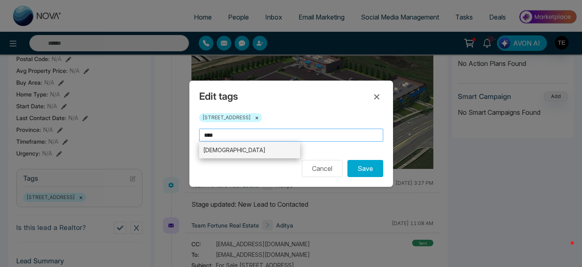
type input "****"
click at [220, 150] on li "[DEMOGRAPHIC_DATA]" at bounding box center [249, 150] width 101 height 17
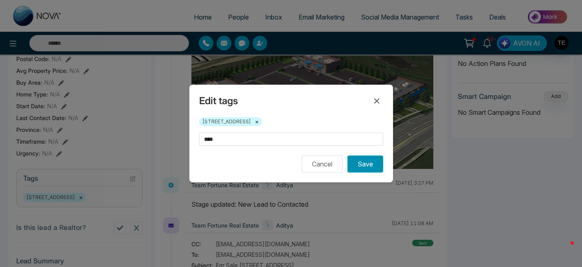
click at [363, 165] on button "Save" at bounding box center [366, 164] width 36 height 17
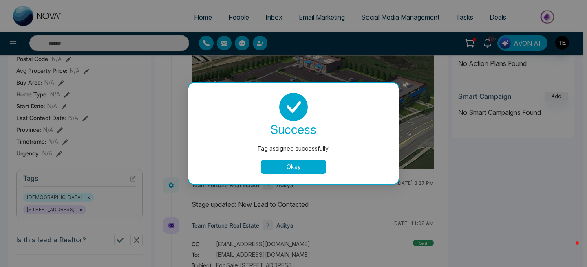
click at [315, 167] on button "Okay" at bounding box center [293, 167] width 65 height 15
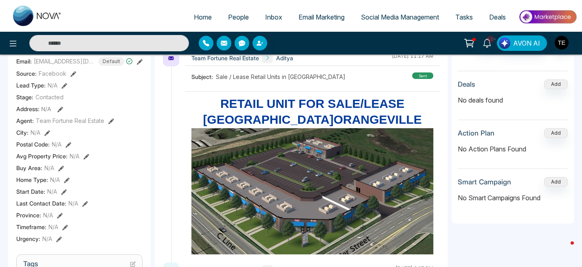
scroll to position [0, 0]
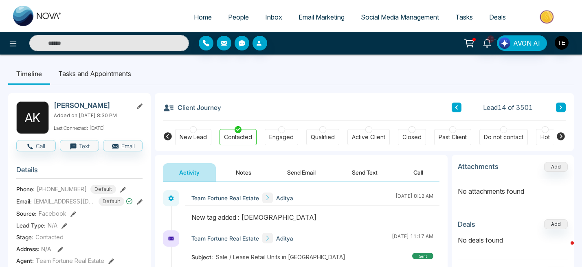
click at [562, 108] on icon at bounding box center [561, 108] width 2 height 4
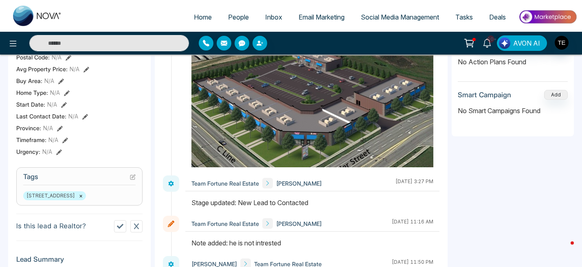
scroll to position [230, 0]
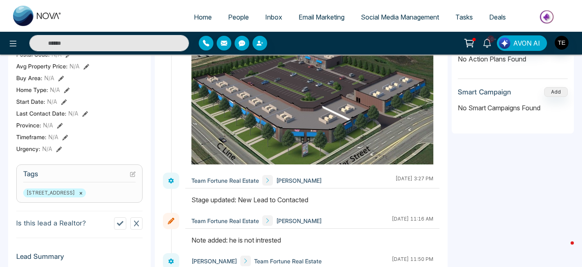
click at [133, 175] on icon at bounding box center [133, 175] width 6 height 6
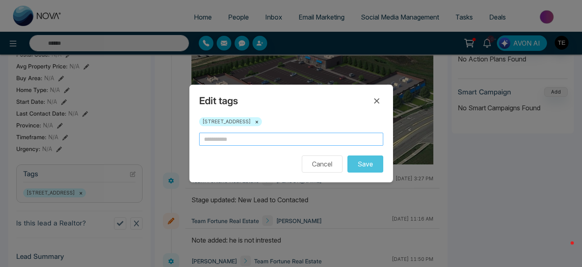
click at [249, 143] on input "text" at bounding box center [291, 139] width 184 height 13
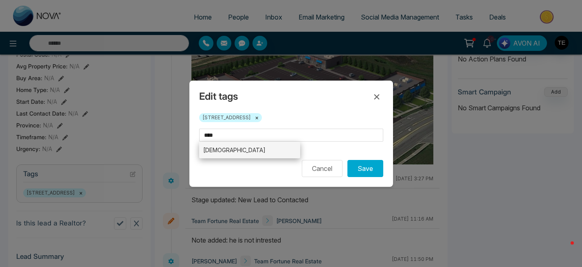
click at [278, 143] on li "[DEMOGRAPHIC_DATA]" at bounding box center [249, 150] width 101 height 17
type input "****"
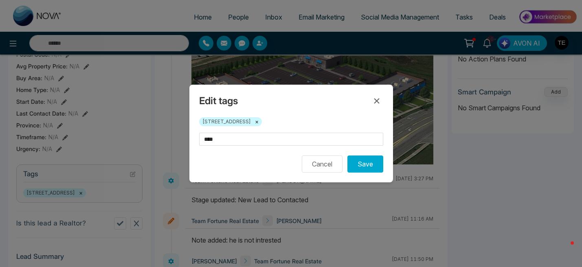
click at [276, 152] on form "**** Cancel Save" at bounding box center [291, 153] width 184 height 40
click at [373, 168] on button "Save" at bounding box center [366, 164] width 36 height 17
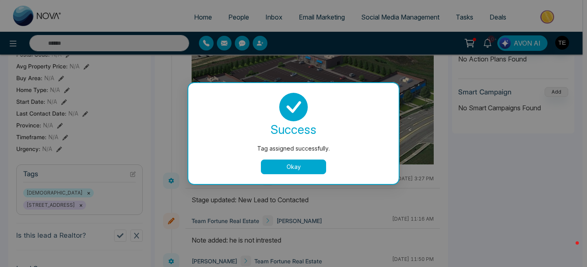
click at [319, 168] on button "Okay" at bounding box center [293, 167] width 65 height 15
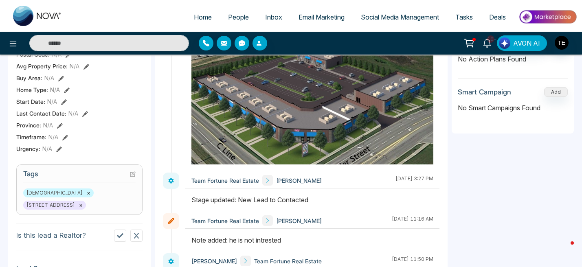
scroll to position [0, 0]
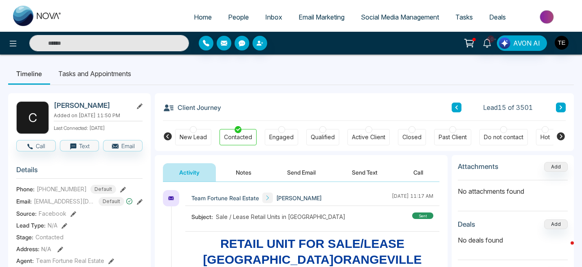
click at [562, 108] on icon at bounding box center [561, 108] width 2 height 4
click at [561, 108] on icon at bounding box center [561, 108] width 2 height 4
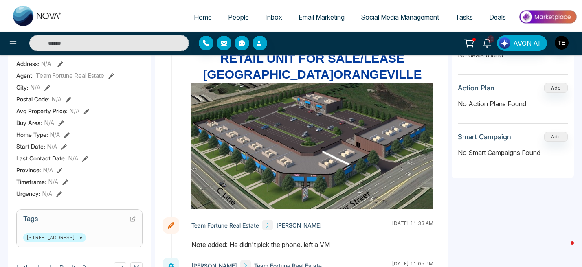
scroll to position [188, 0]
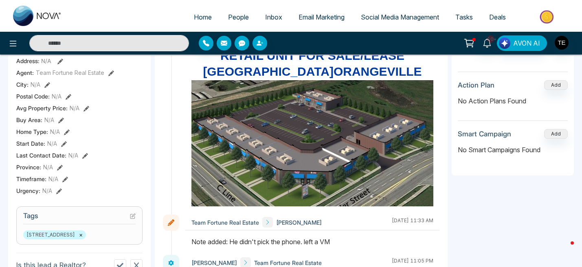
click at [132, 216] on icon at bounding box center [133, 217] width 6 height 6
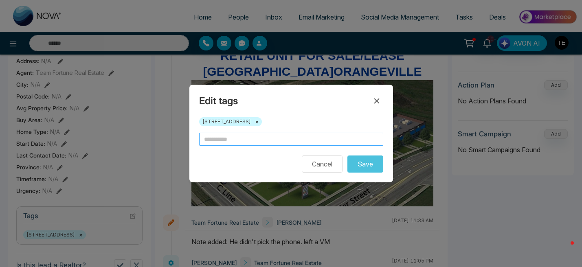
click at [211, 143] on input "text" at bounding box center [291, 139] width 184 height 13
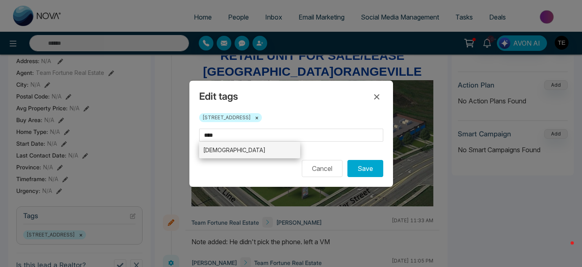
click at [226, 154] on li "[DEMOGRAPHIC_DATA]" at bounding box center [249, 150] width 101 height 17
type input "****"
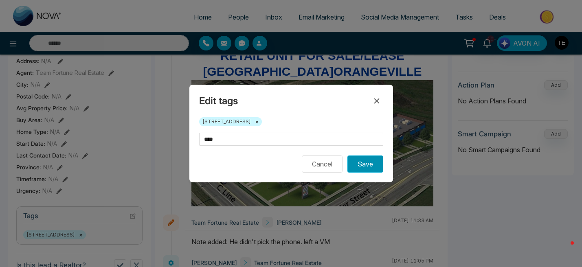
click at [364, 166] on button "Save" at bounding box center [366, 164] width 36 height 17
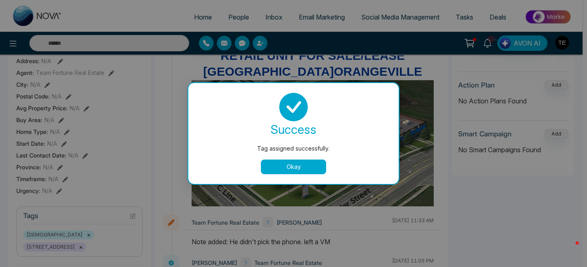
click at [316, 172] on button "Okay" at bounding box center [293, 167] width 65 height 15
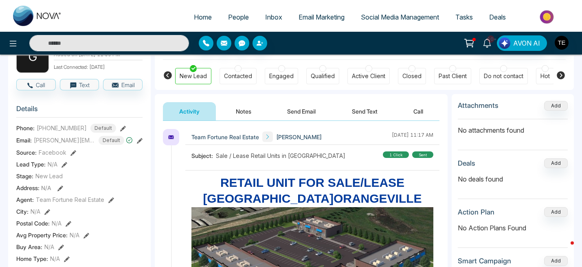
scroll to position [0, 0]
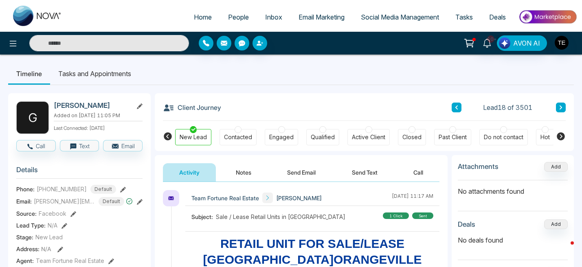
click at [560, 108] on icon at bounding box center [561, 107] width 4 height 5
click at [560, 108] on icon at bounding box center [561, 108] width 2 height 4
click at [560, 108] on icon at bounding box center [561, 107] width 4 height 5
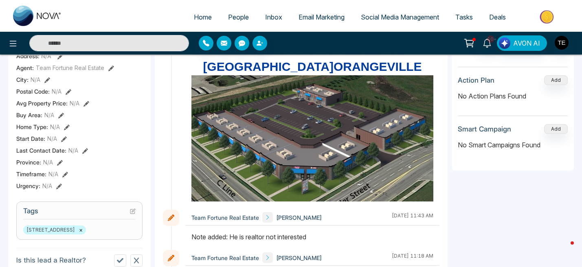
scroll to position [197, 0]
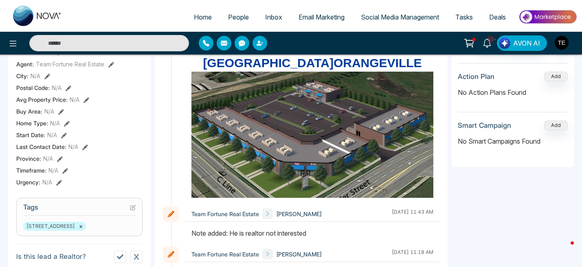
click at [132, 209] on icon at bounding box center [133, 208] width 6 height 6
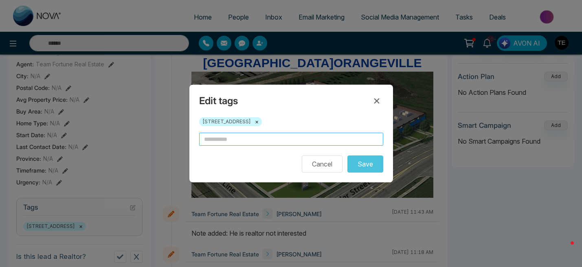
click at [226, 141] on input "text" at bounding box center [291, 139] width 184 height 13
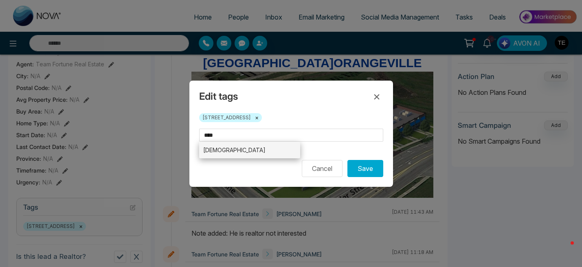
click at [256, 150] on li "[DEMOGRAPHIC_DATA]" at bounding box center [249, 150] width 101 height 17
type input "****"
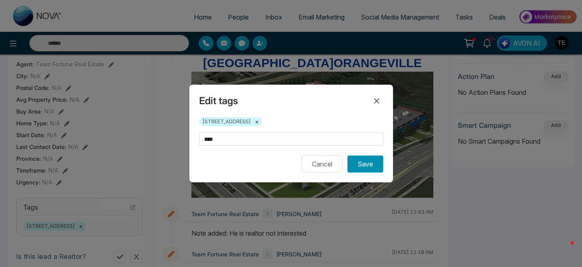
click at [366, 167] on button "Save" at bounding box center [366, 164] width 36 height 17
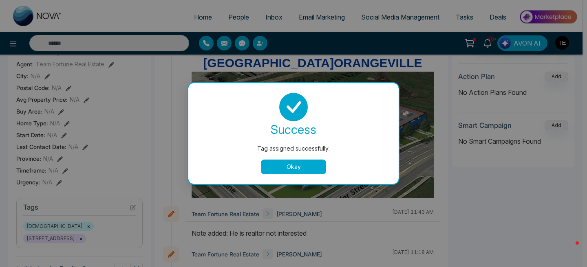
click at [321, 161] on button "Okay" at bounding box center [293, 167] width 65 height 15
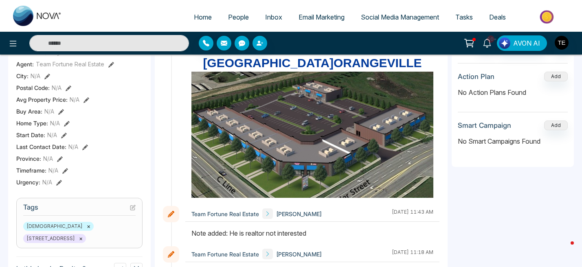
scroll to position [0, 0]
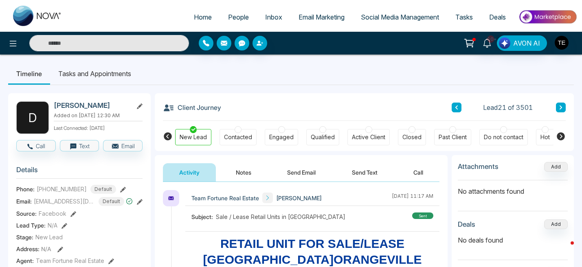
click at [561, 110] on icon at bounding box center [561, 107] width 4 height 5
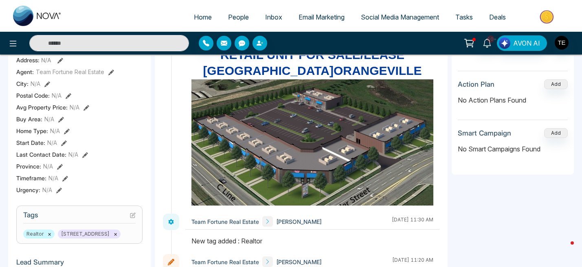
scroll to position [190, 0]
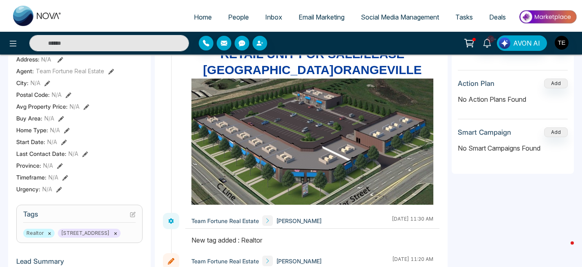
click at [82, 214] on h3 "Tags" at bounding box center [79, 216] width 113 height 13
click at [136, 214] on section "Tags Realtor × [STREET_ADDRESS] ×" at bounding box center [79, 224] width 126 height 38
click at [133, 213] on icon at bounding box center [133, 215] width 6 height 6
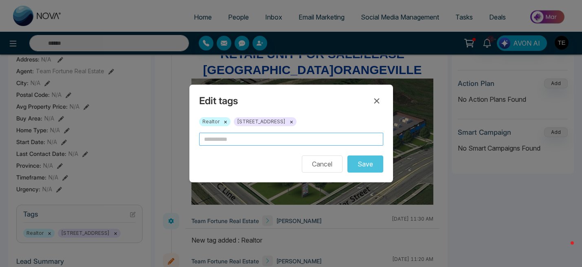
click at [227, 142] on input "text" at bounding box center [291, 139] width 184 height 13
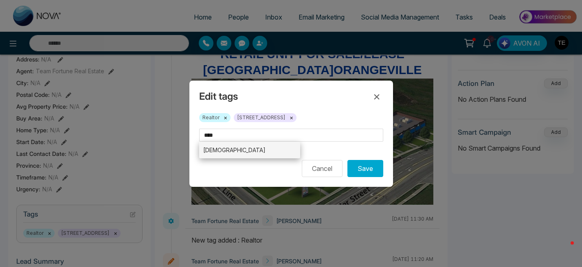
click at [226, 154] on li "[DEMOGRAPHIC_DATA]" at bounding box center [249, 150] width 101 height 17
type input "****"
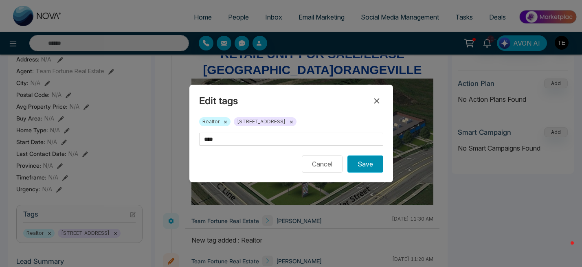
click at [366, 168] on button "Save" at bounding box center [366, 164] width 36 height 17
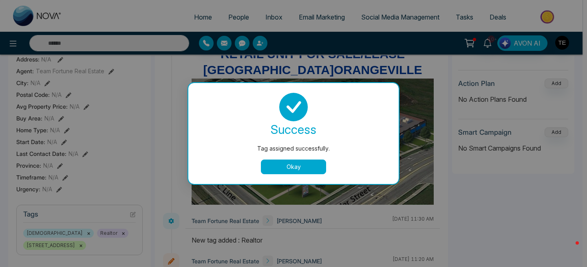
click at [317, 165] on button "Okay" at bounding box center [293, 167] width 65 height 15
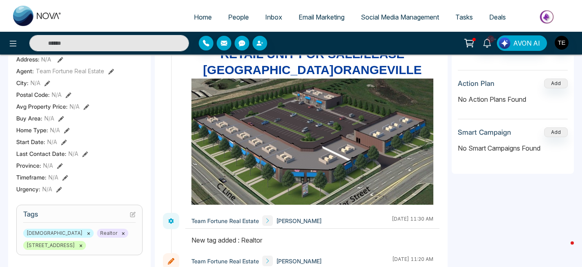
scroll to position [0, 0]
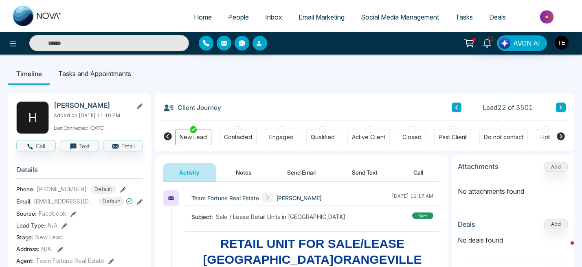
click at [561, 108] on icon at bounding box center [561, 107] width 4 height 5
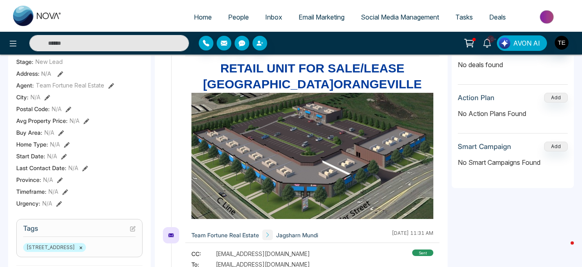
scroll to position [179, 0]
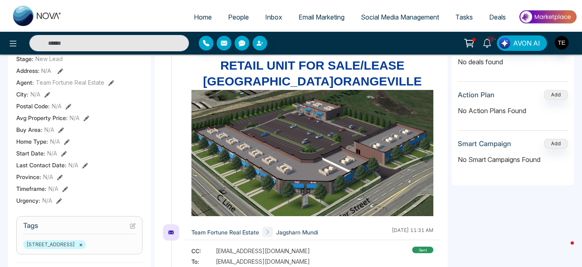
click at [134, 226] on icon at bounding box center [133, 226] width 6 height 6
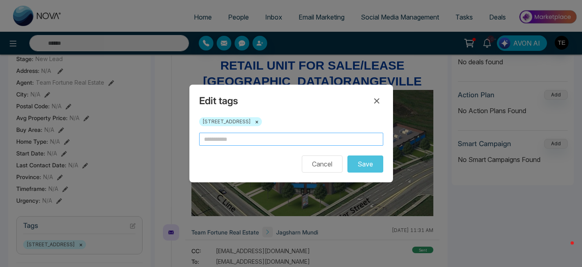
click at [259, 139] on input "text" at bounding box center [291, 139] width 184 height 13
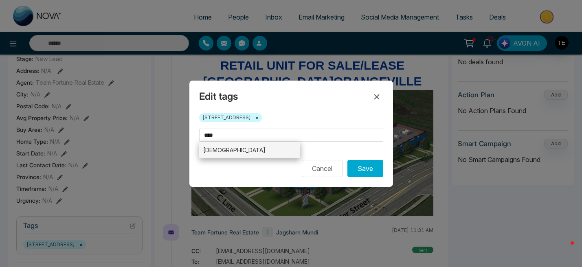
click at [282, 150] on li "[DEMOGRAPHIC_DATA]" at bounding box center [249, 150] width 101 height 17
type input "****"
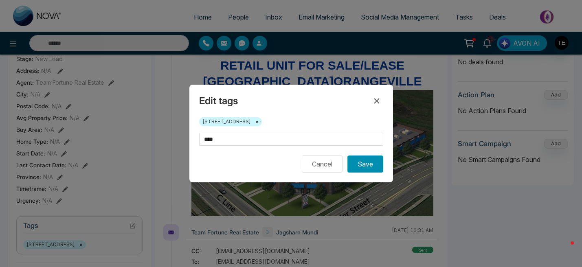
click at [366, 165] on button "Save" at bounding box center [366, 164] width 36 height 17
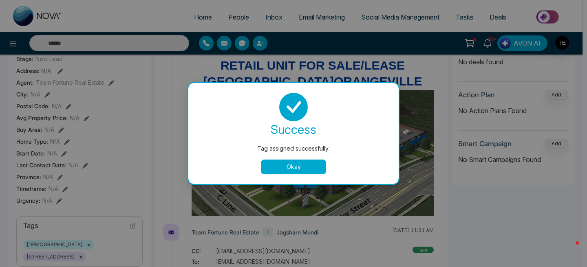
click at [308, 172] on button "Okay" at bounding box center [293, 167] width 65 height 15
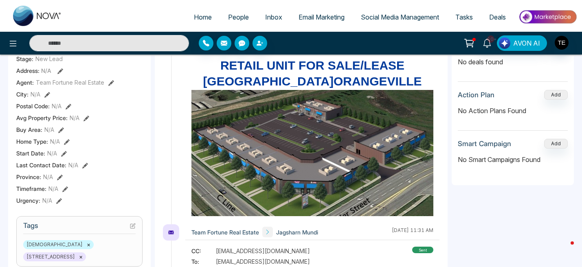
scroll to position [0, 0]
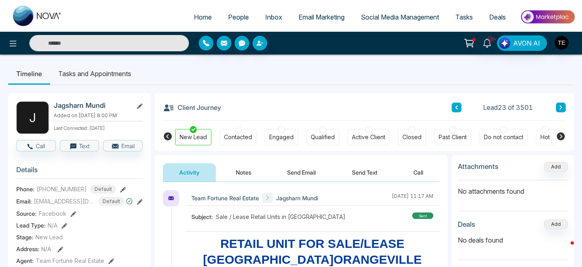
click at [562, 108] on icon at bounding box center [561, 108] width 2 height 4
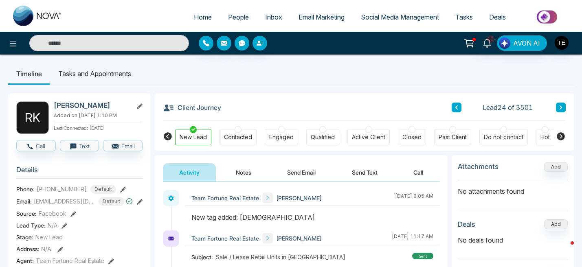
click at [562, 108] on icon at bounding box center [561, 107] width 4 height 5
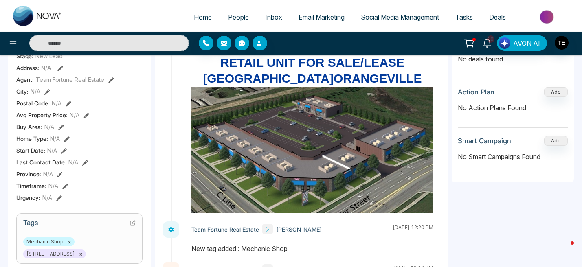
scroll to position [183, 0]
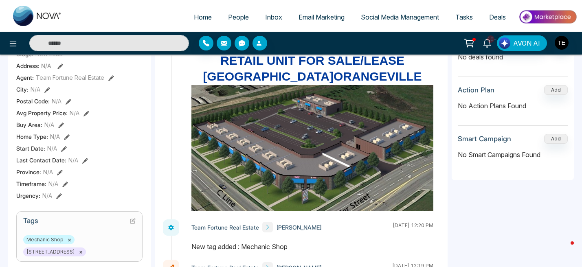
click at [132, 220] on icon at bounding box center [133, 220] width 3 height 3
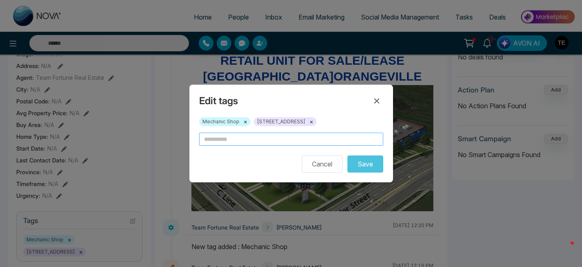
click at [224, 142] on input "text" at bounding box center [291, 139] width 184 height 13
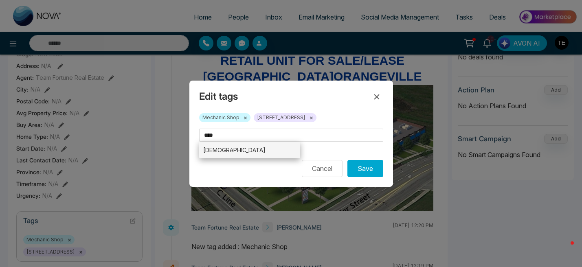
click at [262, 152] on li "[DEMOGRAPHIC_DATA]" at bounding box center [249, 150] width 101 height 17
type input "****"
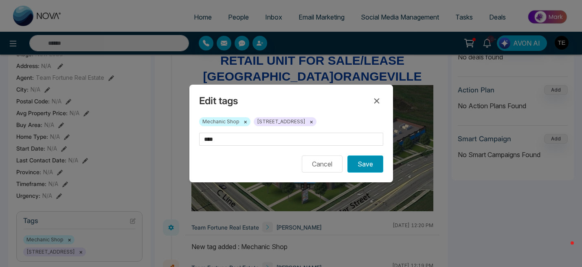
click at [368, 170] on button "Save" at bounding box center [366, 164] width 36 height 17
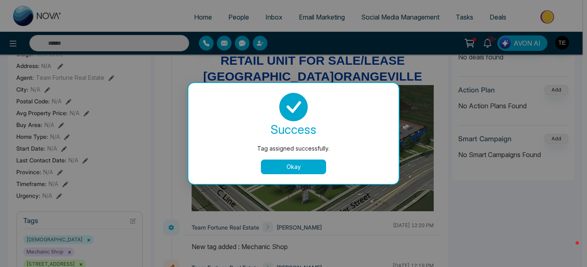
click at [321, 170] on button "Okay" at bounding box center [293, 167] width 65 height 15
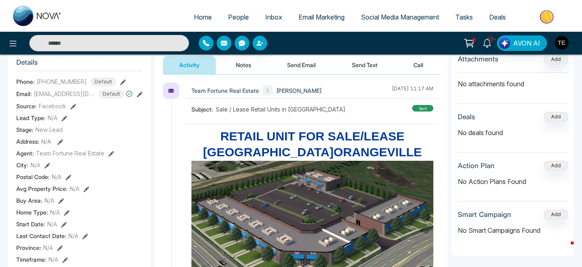
scroll to position [0, 0]
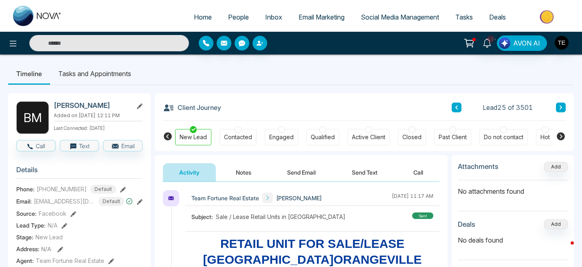
click at [560, 107] on icon at bounding box center [561, 107] width 4 height 5
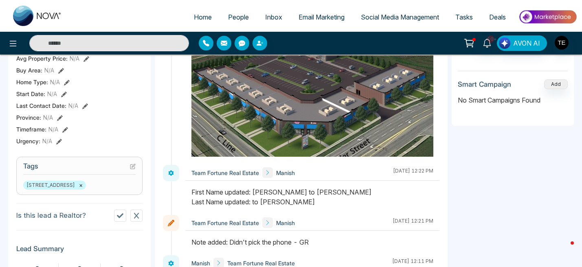
scroll to position [238, 0]
click at [131, 166] on icon at bounding box center [133, 166] width 6 height 6
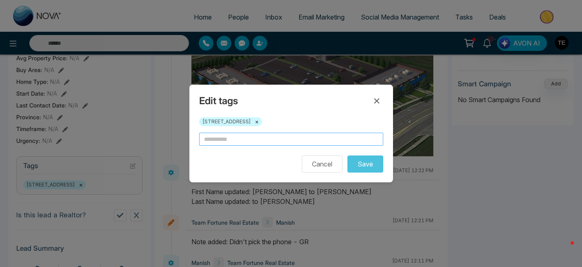
click at [232, 143] on input "text" at bounding box center [291, 139] width 184 height 13
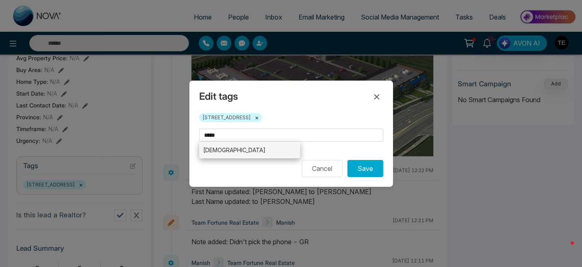
click at [228, 152] on li "[DEMOGRAPHIC_DATA]" at bounding box center [249, 150] width 101 height 17
type input "*****"
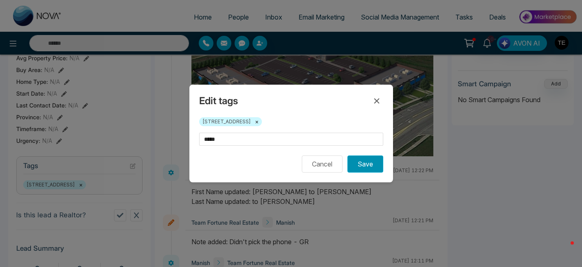
click at [362, 165] on button "Save" at bounding box center [366, 164] width 36 height 17
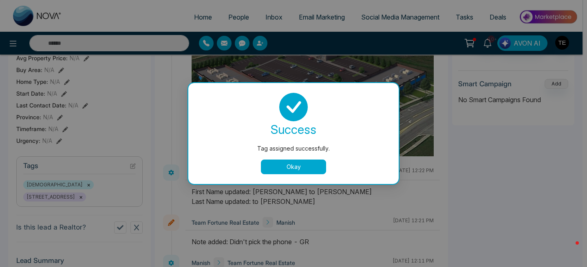
click at [303, 170] on button "Okay" at bounding box center [293, 167] width 65 height 15
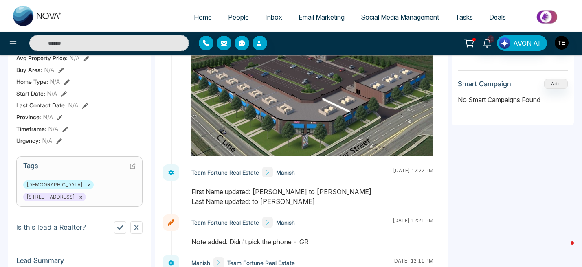
scroll to position [0, 0]
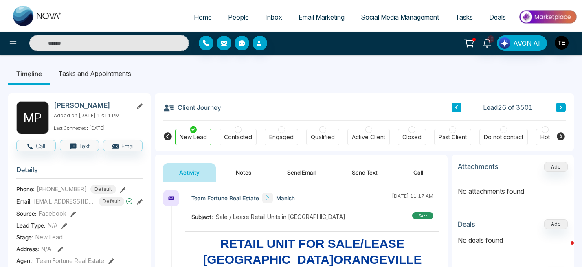
click at [562, 109] on icon at bounding box center [561, 107] width 4 height 5
click at [561, 108] on icon at bounding box center [561, 108] width 2 height 4
click at [457, 109] on icon at bounding box center [457, 108] width 2 height 4
click at [561, 108] on icon at bounding box center [561, 108] width 2 height 4
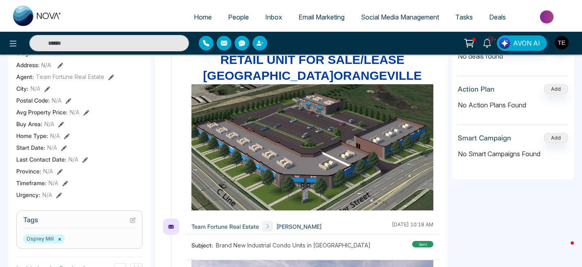
scroll to position [185, 0]
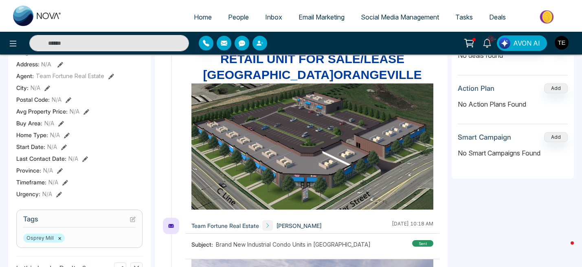
click at [132, 218] on icon at bounding box center [133, 220] width 6 height 6
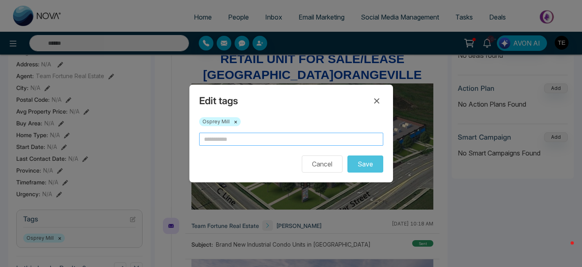
click at [208, 139] on input "text" at bounding box center [291, 139] width 184 height 13
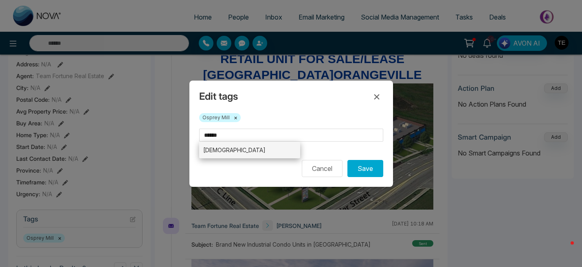
click at [212, 149] on li "[DEMOGRAPHIC_DATA]" at bounding box center [249, 150] width 101 height 17
type input "******"
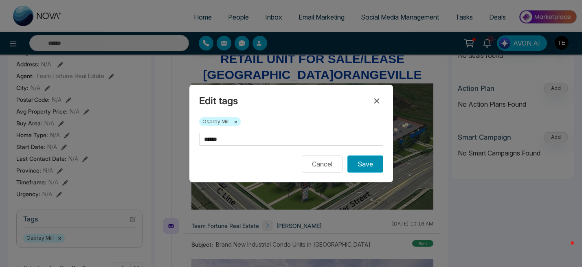
click at [370, 167] on button "Save" at bounding box center [366, 164] width 36 height 17
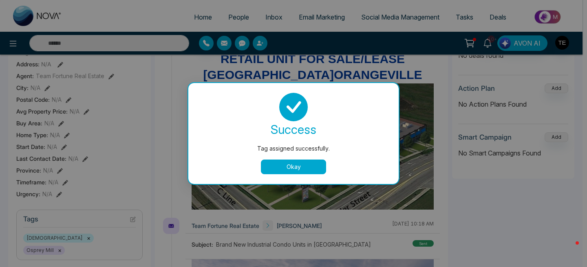
click at [310, 165] on button "Okay" at bounding box center [293, 167] width 65 height 15
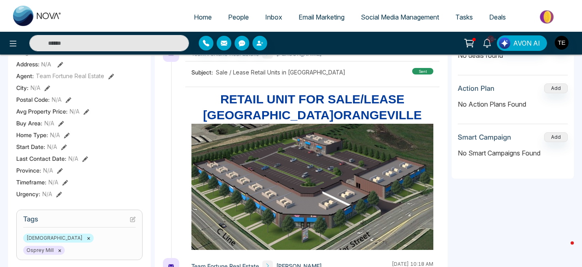
scroll to position [0, 0]
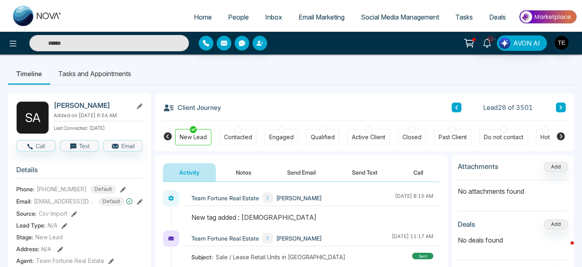
click at [562, 107] on icon at bounding box center [561, 107] width 4 height 5
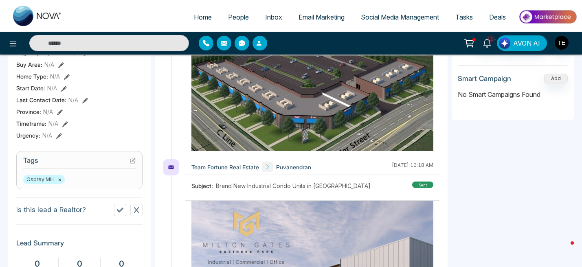
scroll to position [246, 0]
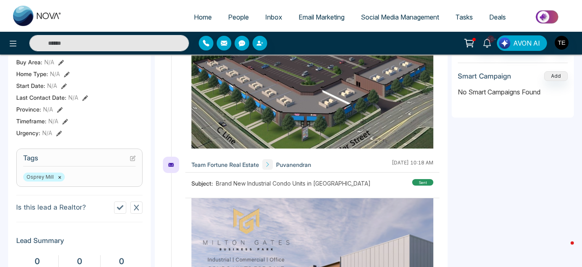
click at [132, 159] on icon at bounding box center [133, 159] width 6 height 6
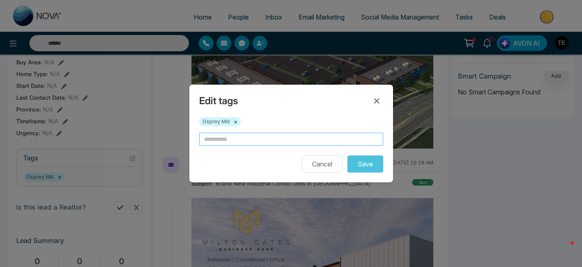
click at [248, 136] on input "text" at bounding box center [291, 139] width 184 height 13
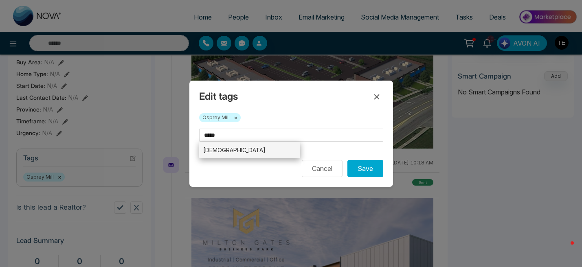
click at [246, 151] on li "[DEMOGRAPHIC_DATA]" at bounding box center [249, 150] width 101 height 17
type input "*****"
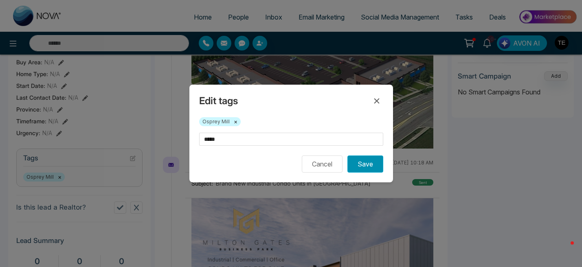
click at [364, 168] on button "Save" at bounding box center [366, 164] width 36 height 17
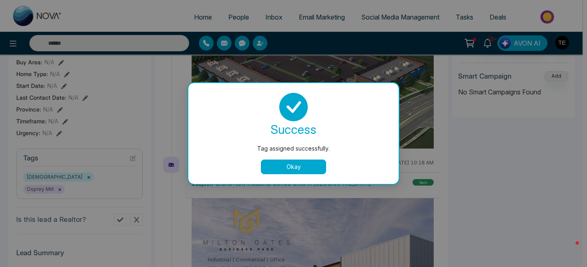
click at [289, 167] on button "Okay" at bounding box center [293, 167] width 65 height 15
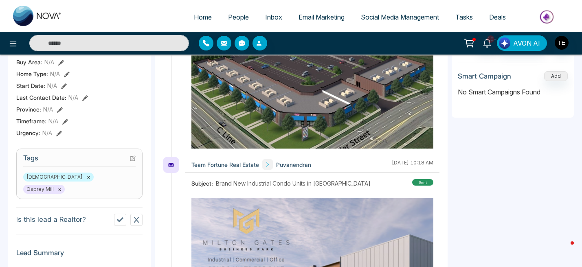
scroll to position [0, 0]
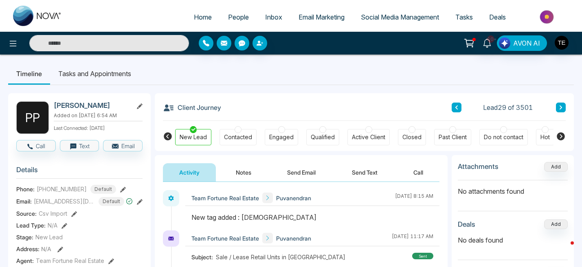
click at [561, 109] on icon at bounding box center [561, 108] width 2 height 4
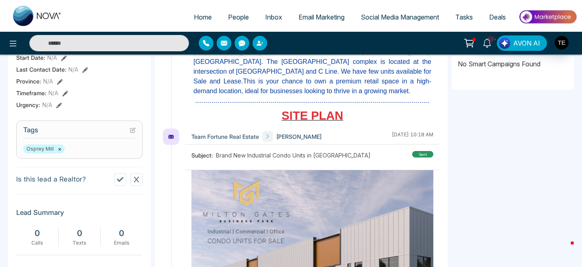
scroll to position [277, 0]
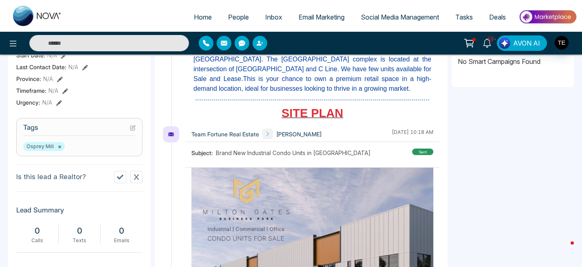
click at [132, 127] on icon at bounding box center [133, 127] width 3 height 3
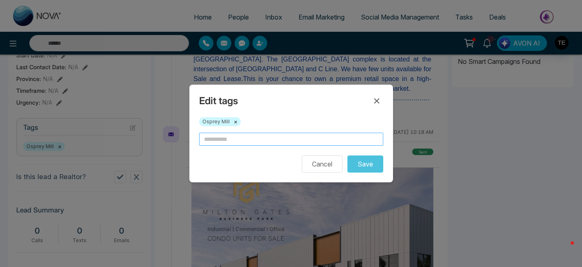
click at [211, 142] on input "text" at bounding box center [291, 139] width 184 height 13
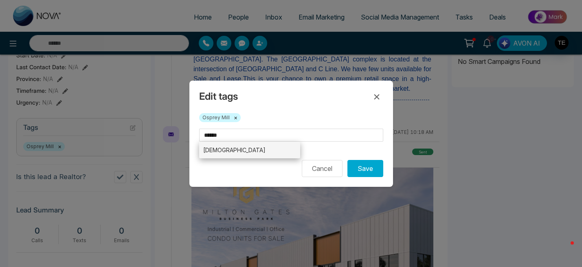
click at [214, 152] on li "[DEMOGRAPHIC_DATA]" at bounding box center [249, 150] width 101 height 17
type input "******"
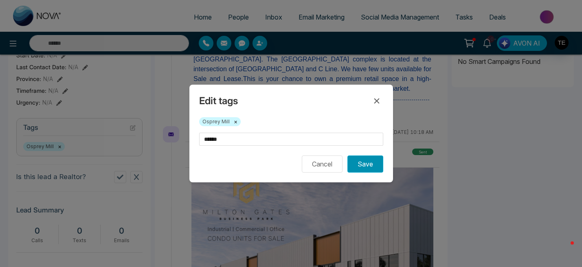
click at [367, 163] on button "Save" at bounding box center [366, 164] width 36 height 17
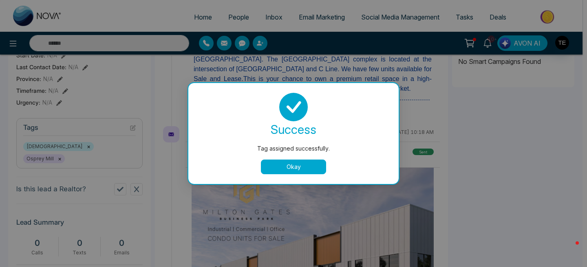
click at [306, 163] on button "Okay" at bounding box center [293, 167] width 65 height 15
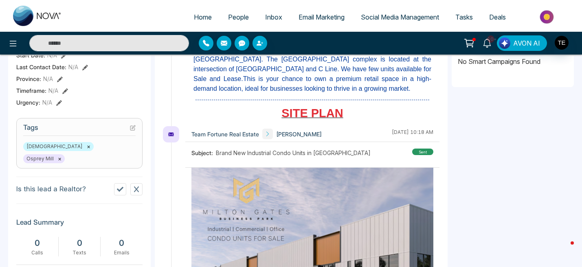
click at [329, 19] on span "Email Marketing" at bounding box center [322, 17] width 46 height 8
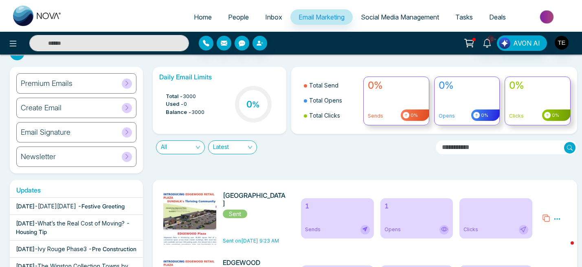
scroll to position [17, 0]
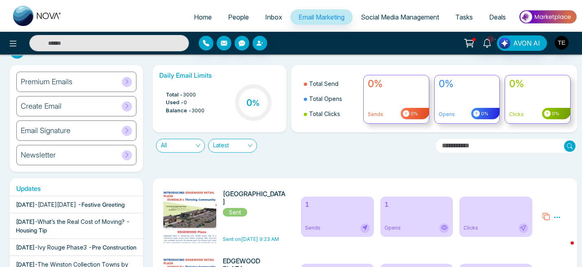
click at [76, 204] on span "[DATE][DATE]" at bounding box center [57, 204] width 38 height 7
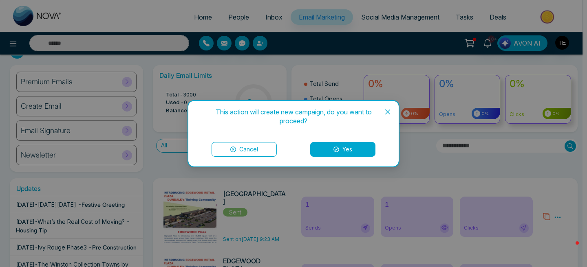
click at [342, 151] on button "Yes" at bounding box center [342, 149] width 65 height 15
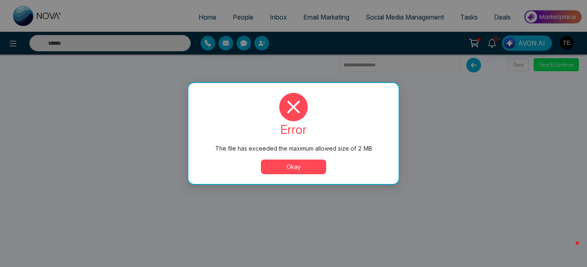
click at [296, 167] on button "Okay" at bounding box center [293, 167] width 65 height 15
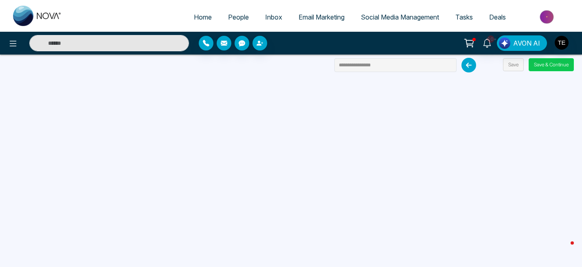
click at [560, 68] on button "Save & Continue" at bounding box center [551, 64] width 45 height 13
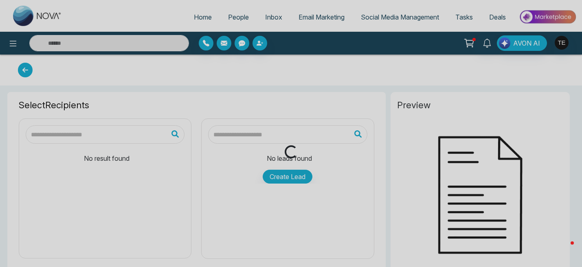
type input "**********"
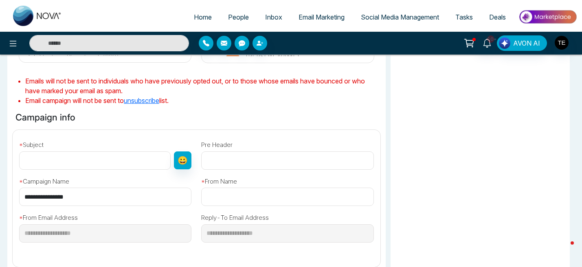
scroll to position [203, 0]
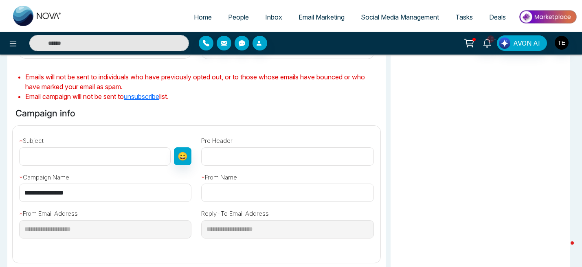
click at [29, 157] on input "text" at bounding box center [95, 157] width 152 height 18
paste input "**********"
type input "**********"
click at [230, 157] on input "text" at bounding box center [287, 157] width 172 height 18
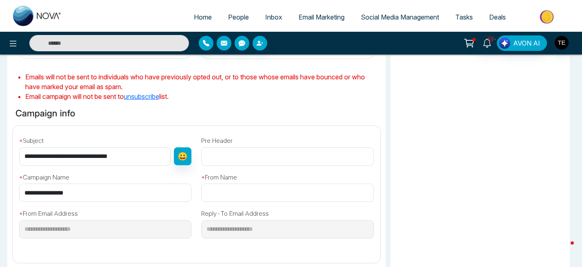
click at [220, 153] on input "text" at bounding box center [287, 157] width 172 height 18
paste input "**********"
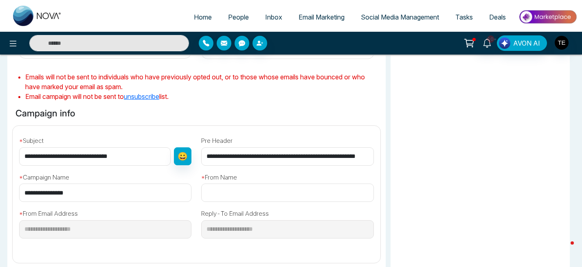
scroll to position [0, 15]
type input "**********"
click at [217, 193] on input "text" at bounding box center [287, 193] width 172 height 18
type input "**********"
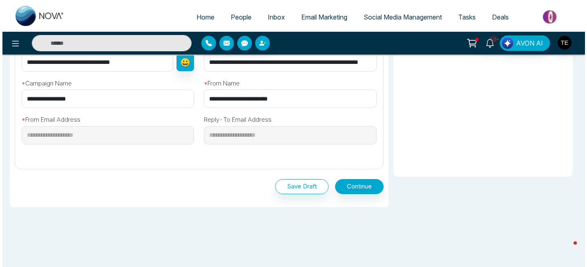
scroll to position [309, 0]
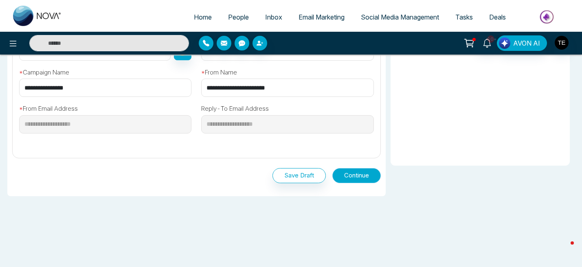
click at [356, 176] on button "Continue" at bounding box center [357, 175] width 49 height 15
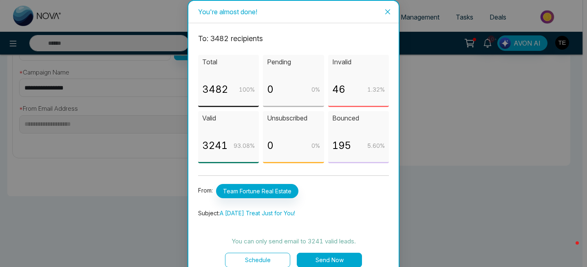
scroll to position [11, 0]
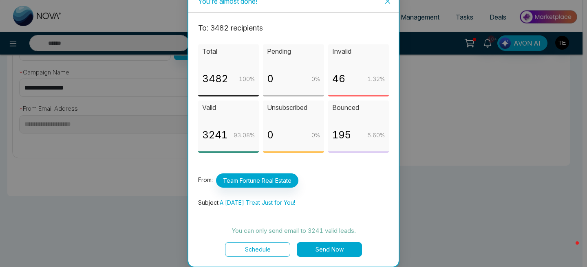
click at [246, 248] on button "Schedule" at bounding box center [257, 250] width 65 height 15
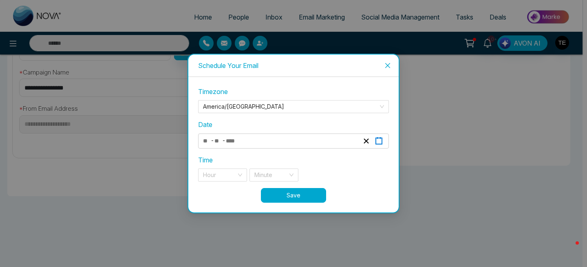
click at [379, 143] on icon "button" at bounding box center [379, 141] width 8 height 8
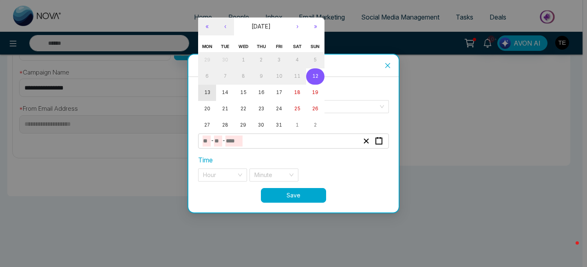
click at [205, 91] on abbr "13" at bounding box center [207, 93] width 6 height 6
type input "**"
type input "****"
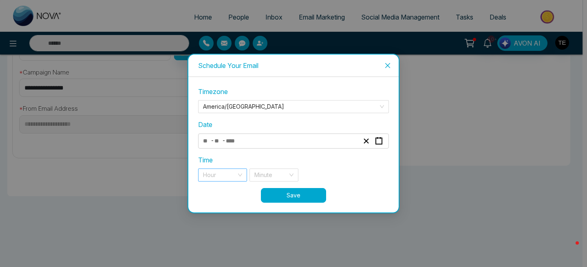
click at [233, 176] on input "search" at bounding box center [219, 175] width 33 height 12
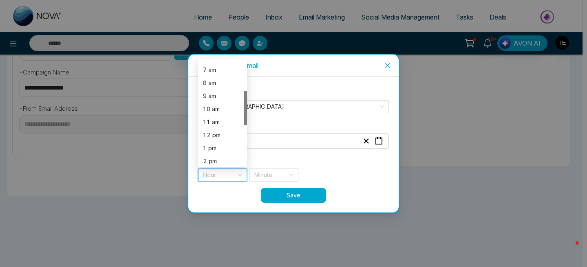
scroll to position [90, 0]
click at [218, 123] on div "11 am" at bounding box center [222, 121] width 39 height 9
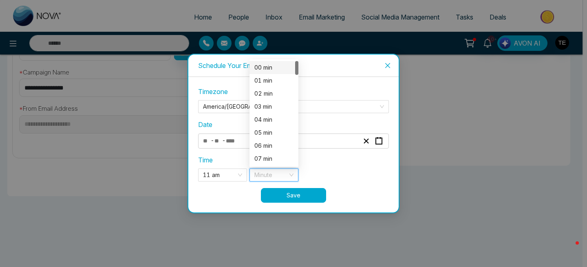
click at [264, 174] on input "search" at bounding box center [270, 175] width 33 height 12
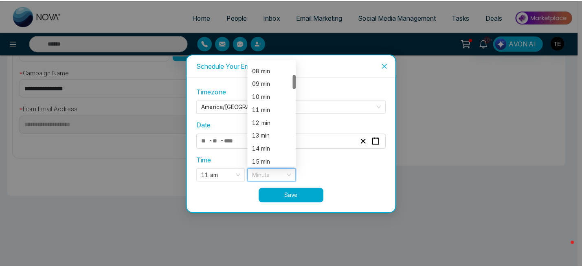
scroll to position [101, 0]
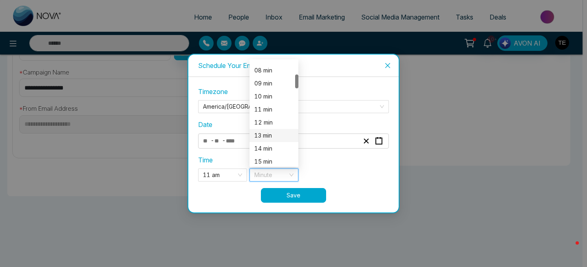
click at [266, 135] on div "13 min" at bounding box center [273, 135] width 39 height 9
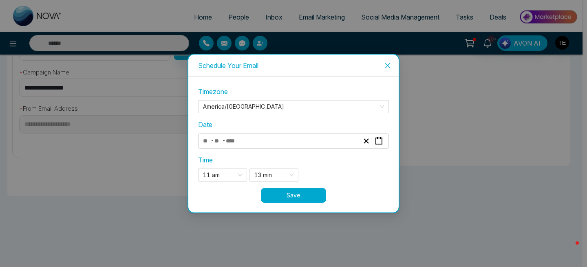
click at [308, 196] on button "Save" at bounding box center [293, 195] width 65 height 15
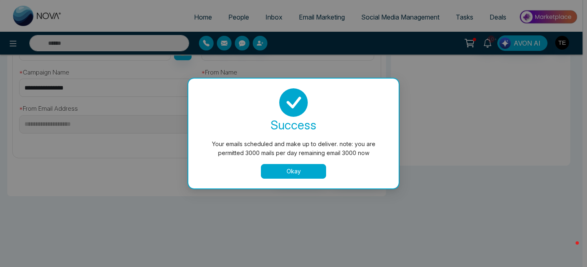
click at [303, 173] on button "Okay" at bounding box center [293, 171] width 65 height 15
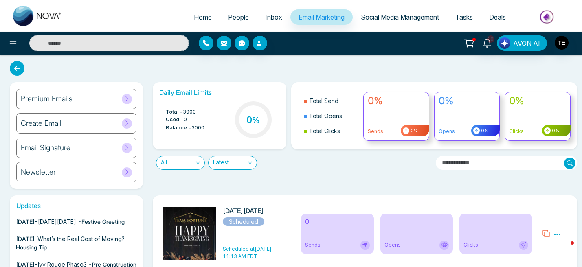
click at [232, 18] on span "People" at bounding box center [238, 17] width 21 height 8
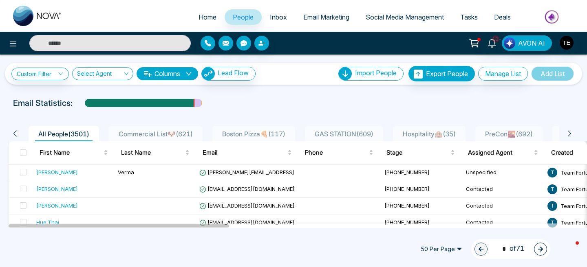
click at [317, 19] on span "Email Marketing" at bounding box center [326, 17] width 46 height 8
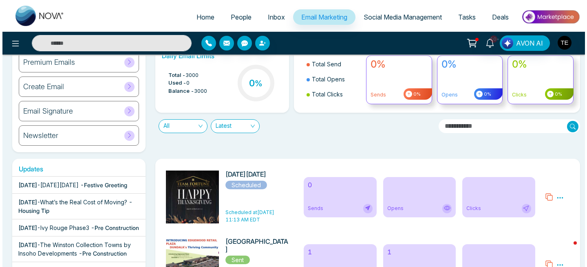
scroll to position [44, 0]
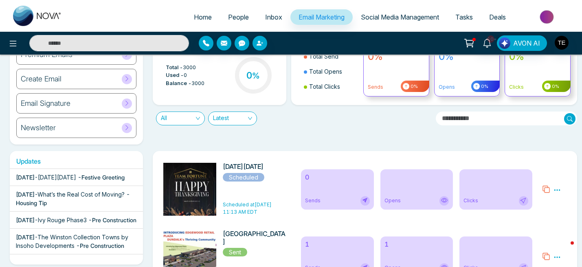
click at [556, 188] on icon at bounding box center [557, 190] width 7 height 7
click at [538, 214] on span "Preview" at bounding box center [534, 213] width 22 height 7
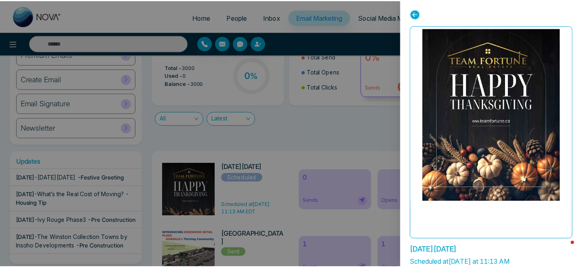
scroll to position [32, 0]
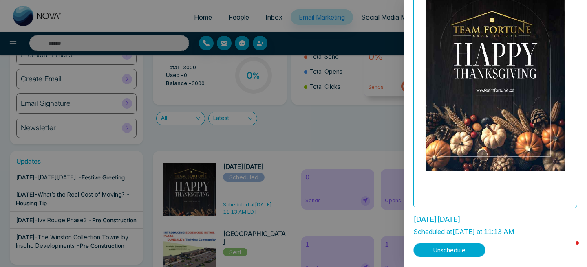
click at [452, 251] on button "Unschedule" at bounding box center [449, 250] width 72 height 14
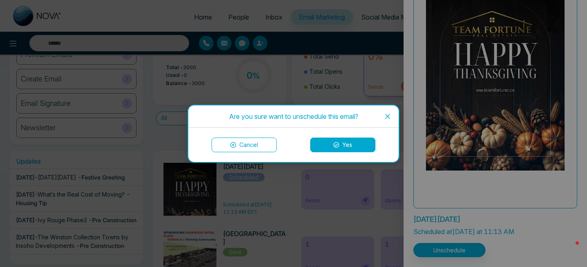
click at [348, 147] on button "Yes" at bounding box center [342, 145] width 65 height 15
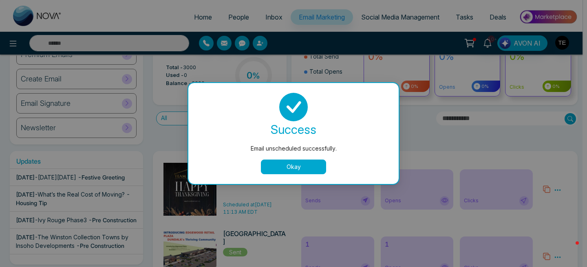
click at [316, 163] on button "Okay" at bounding box center [293, 167] width 65 height 15
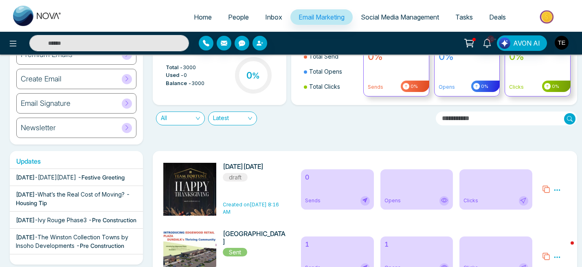
click at [558, 190] on icon at bounding box center [557, 190] width 6 height 1
click at [539, 216] on link "Edit" at bounding box center [538, 213] width 10 height 7
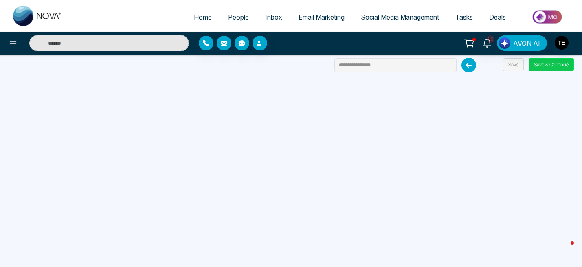
click at [555, 65] on button "Save & Continue" at bounding box center [551, 64] width 45 height 13
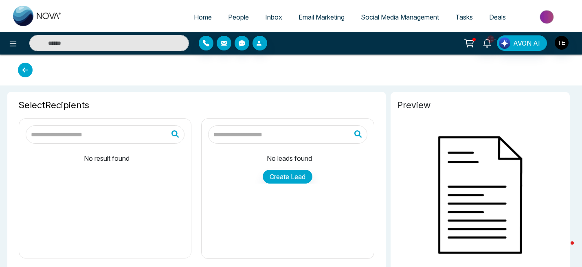
type input "**********"
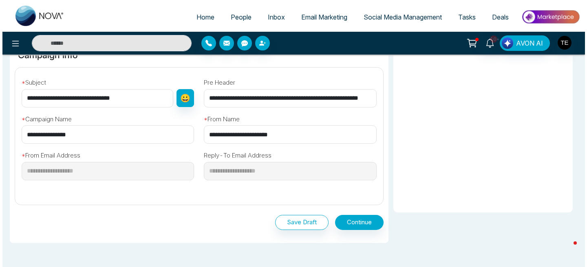
scroll to position [274, 0]
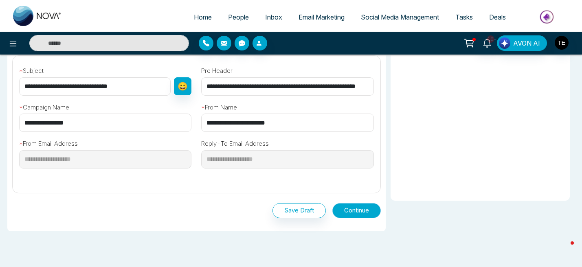
click at [364, 213] on button "Continue" at bounding box center [357, 210] width 49 height 15
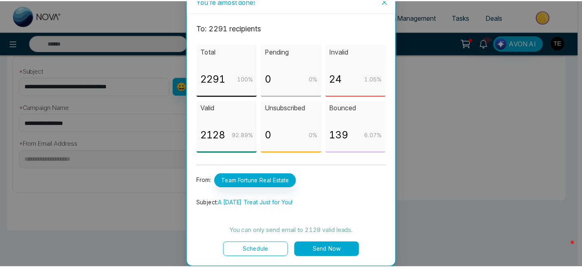
scroll to position [0, 0]
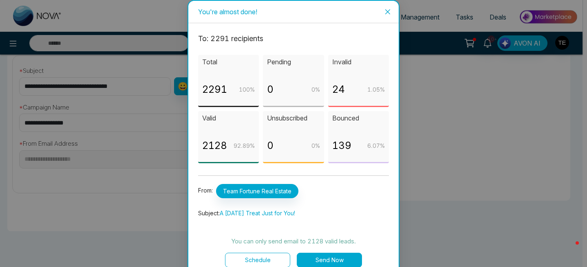
click at [386, 12] on icon "close" at bounding box center [387, 11] width 5 height 5
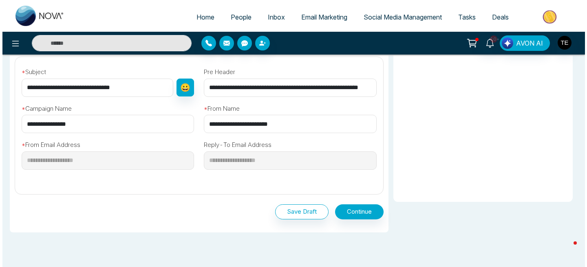
scroll to position [279, 0]
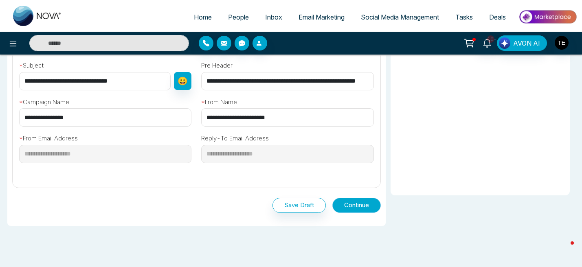
click at [361, 207] on button "Continue" at bounding box center [357, 205] width 49 height 15
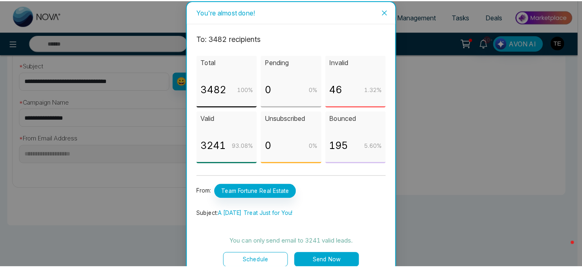
scroll to position [1, 0]
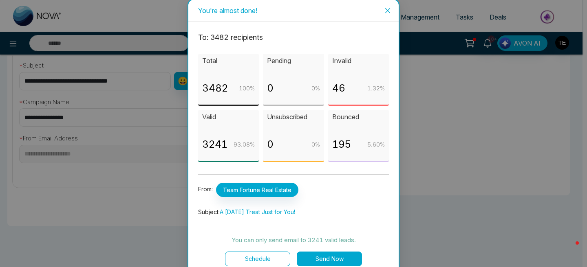
click at [386, 8] on icon "close" at bounding box center [387, 10] width 7 height 7
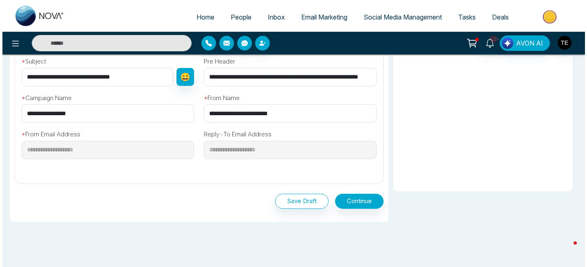
scroll to position [309, 0]
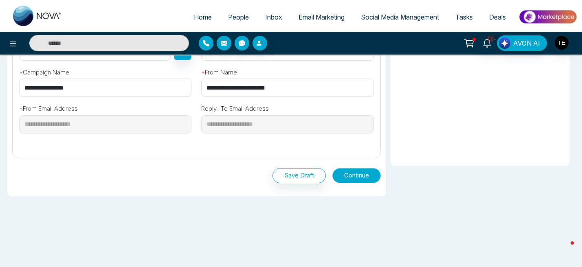
click at [360, 177] on button "Continue" at bounding box center [357, 175] width 49 height 15
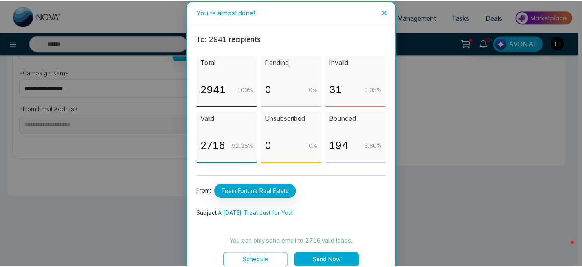
scroll to position [11, 0]
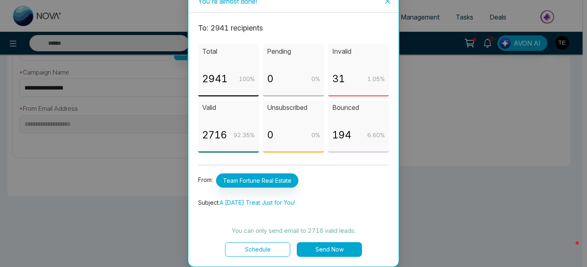
click at [265, 247] on button "Schedule" at bounding box center [257, 250] width 65 height 15
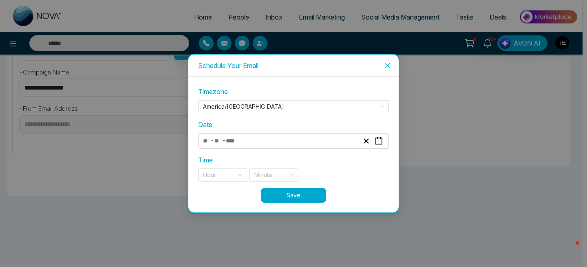
click at [304, 139] on div "- -" at bounding box center [281, 141] width 158 height 11
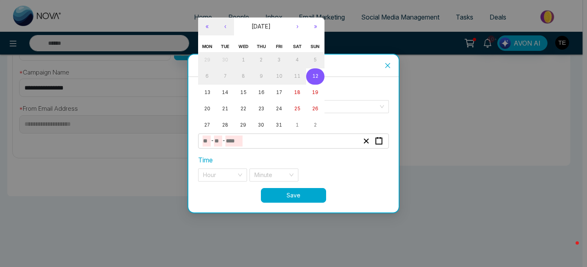
click at [316, 76] on abbr "12" at bounding box center [315, 76] width 6 height 6
type input "**"
type input "****"
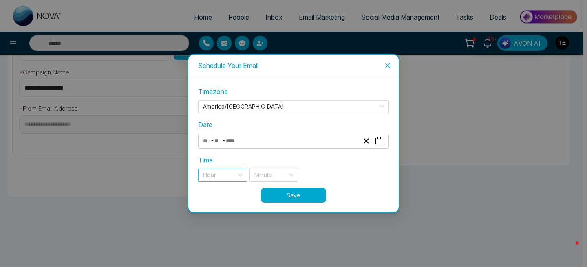
click at [232, 175] on input "search" at bounding box center [219, 175] width 33 height 12
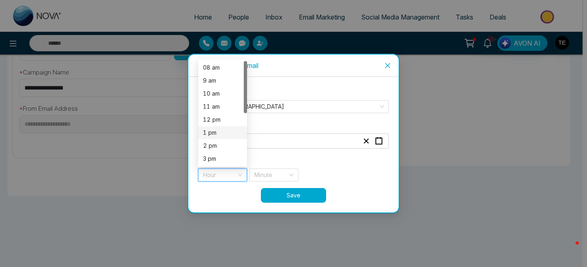
click at [216, 131] on div "1 pm" at bounding box center [222, 132] width 39 height 9
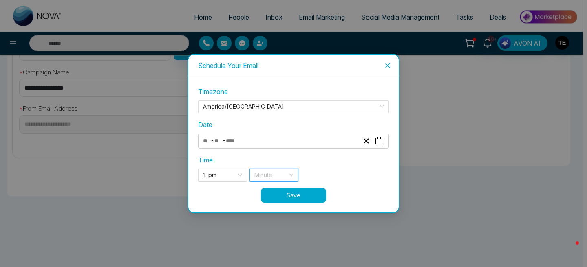
click at [270, 176] on input "search" at bounding box center [270, 175] width 33 height 12
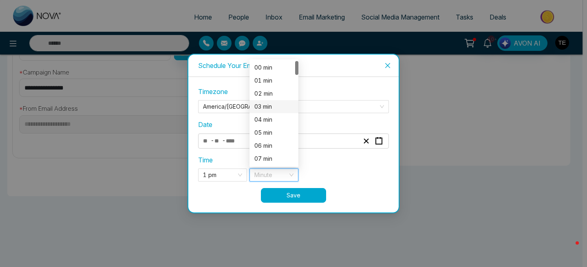
click at [267, 107] on div "03 min" at bounding box center [273, 106] width 39 height 9
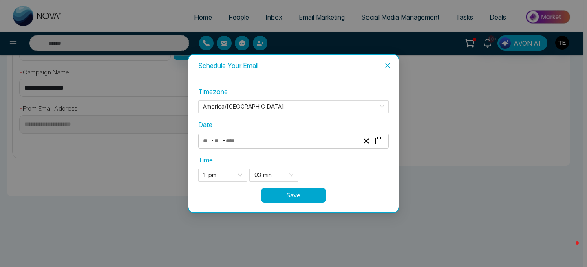
click at [304, 198] on button "Save" at bounding box center [293, 195] width 65 height 15
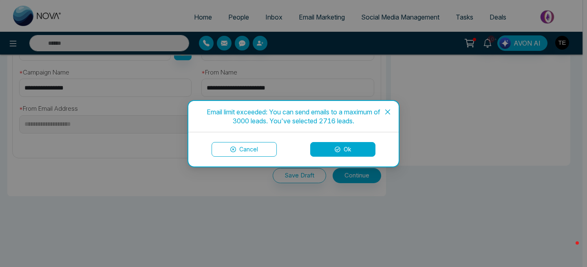
click at [349, 150] on button "Ok" at bounding box center [342, 149] width 65 height 15
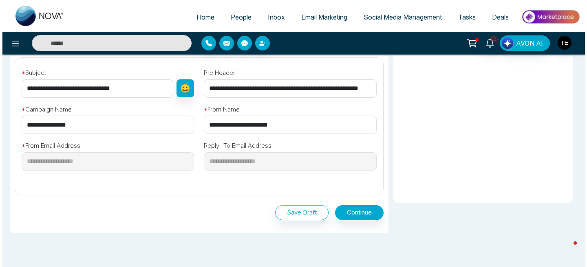
scroll to position [309, 0]
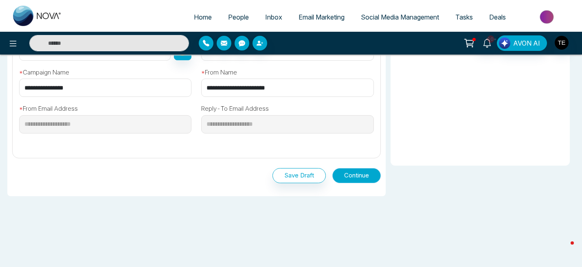
click at [360, 177] on button "Continue" at bounding box center [357, 175] width 49 height 15
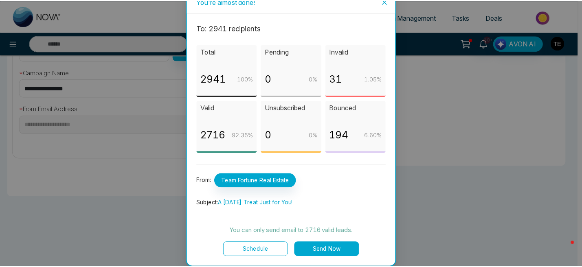
scroll to position [9, 0]
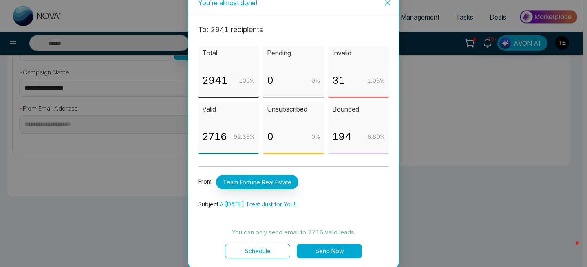
click at [269, 251] on button "Schedule" at bounding box center [257, 251] width 65 height 15
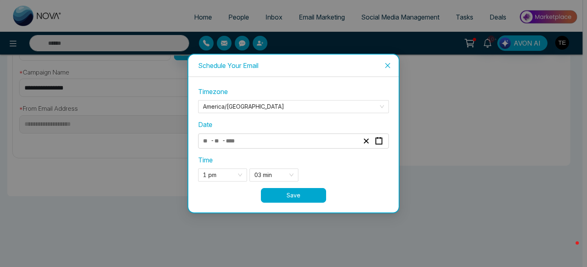
click at [302, 196] on button "Save" at bounding box center [293, 195] width 65 height 15
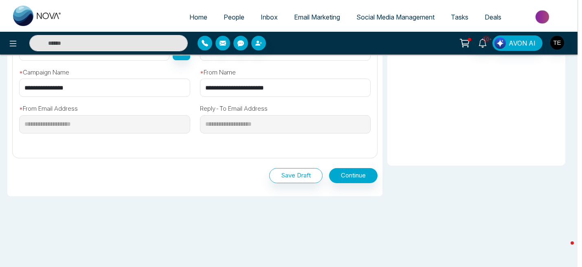
scroll to position [281, 0]
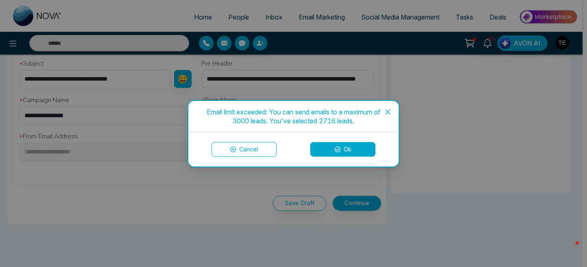
click at [339, 148] on icon at bounding box center [338, 150] width 6 height 6
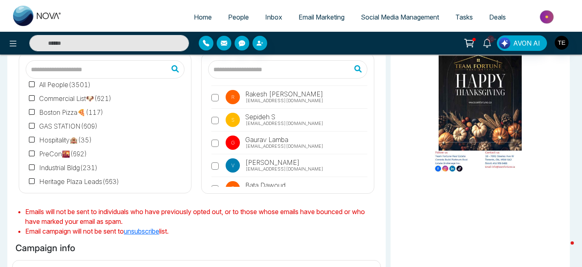
scroll to position [0, 0]
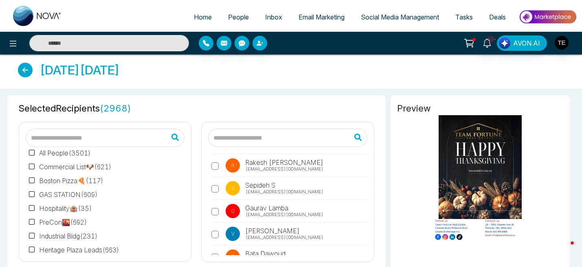
click at [24, 72] on icon at bounding box center [25, 70] width 15 height 15
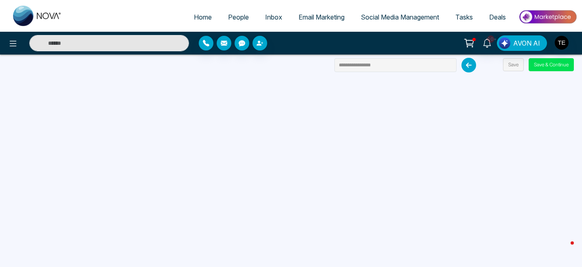
click at [320, 16] on span "Email Marketing" at bounding box center [322, 17] width 46 height 8
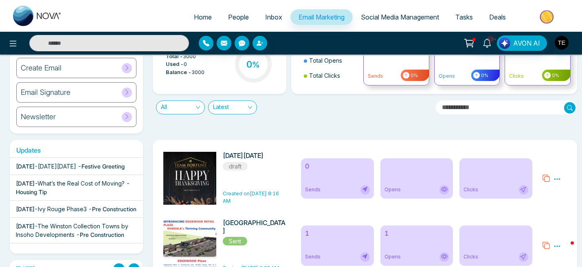
scroll to position [59, 0]
